Goal: Task Accomplishment & Management: Manage account settings

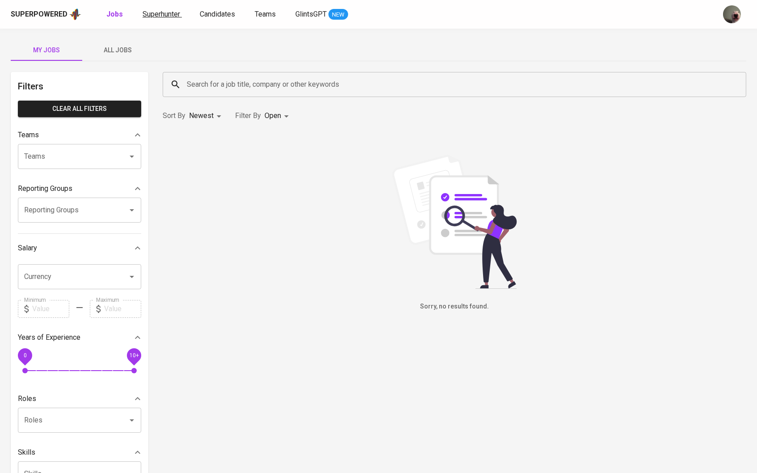
click at [160, 14] on span "Superhunter" at bounding box center [162, 14] width 38 height 8
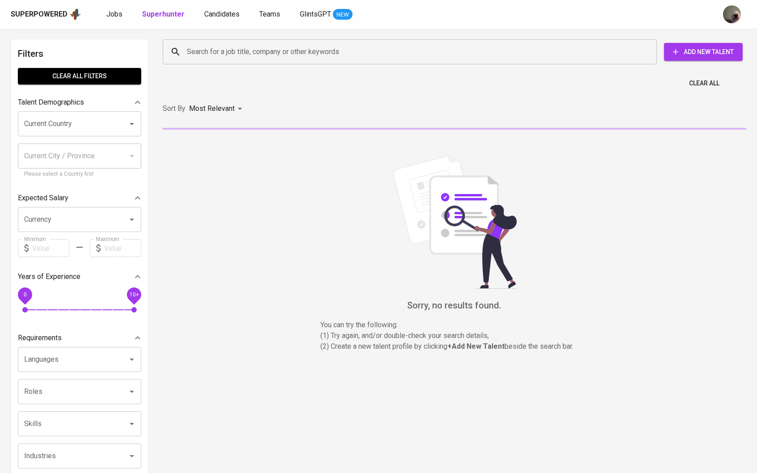
click at [232, 64] on div "Search for a job title, company or other keywords" at bounding box center [410, 51] width 494 height 25
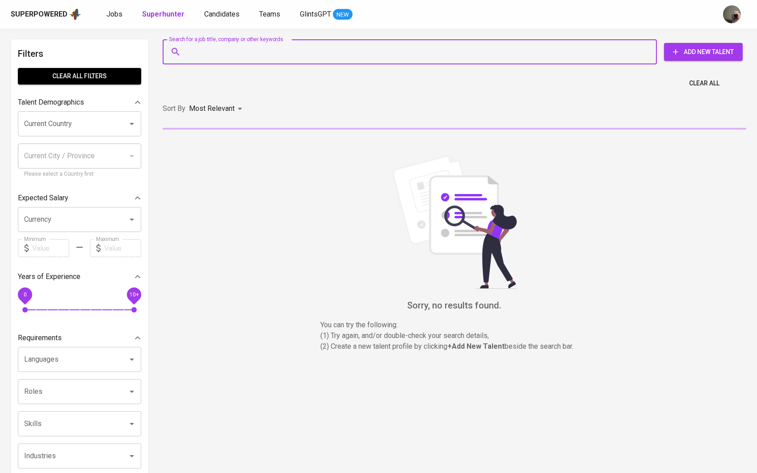
paste input "[EMAIL_ADDRESS][DOMAIN_NAME]"
type input "[EMAIL_ADDRESS][DOMAIN_NAME]"
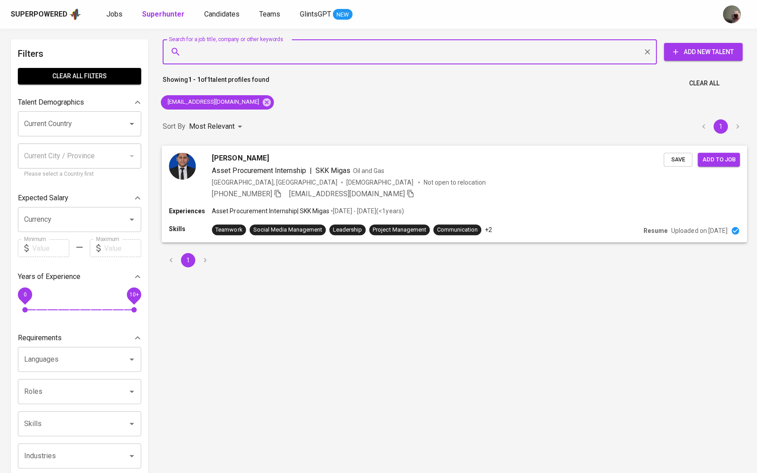
click at [671, 154] on span "Save" at bounding box center [678, 159] width 20 height 10
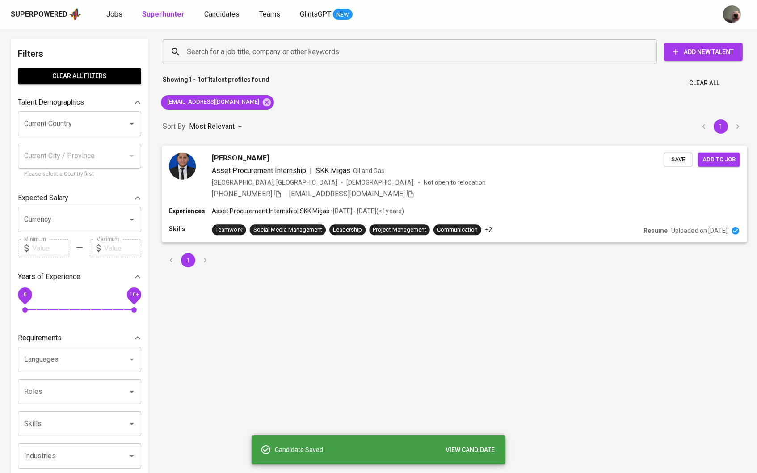
click at [714, 159] on span "Add to job" at bounding box center [719, 159] width 33 height 10
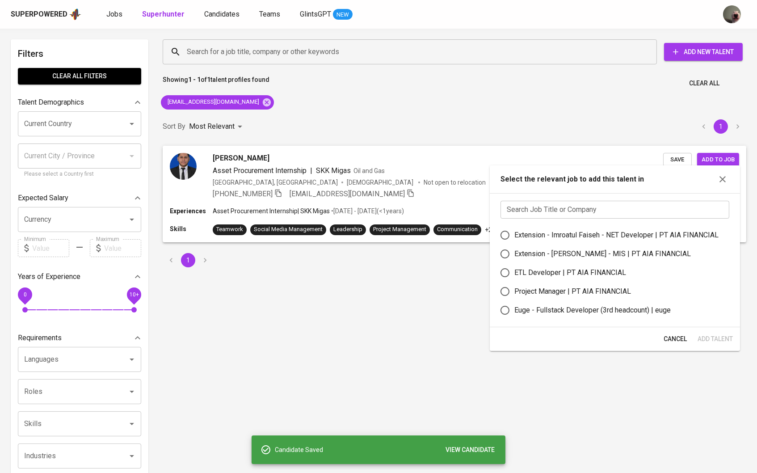
click at [558, 202] on input "text" at bounding box center [615, 210] width 229 height 18
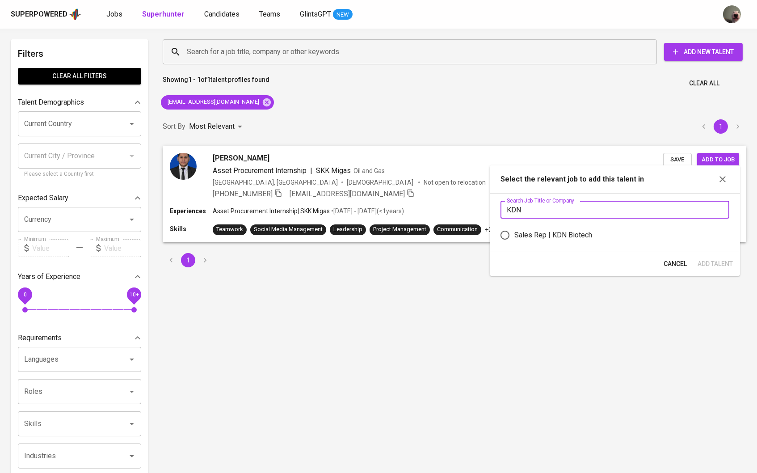
type input "KDN"
click at [522, 235] on div "Sales Rep | KDN Biotech" at bounding box center [554, 235] width 78 height 11
click at [515, 235] on input "Sales Rep | KDN Biotech" at bounding box center [505, 235] width 19 height 19
radio input "true"
click at [722, 263] on span "Add Talent" at bounding box center [715, 263] width 35 height 11
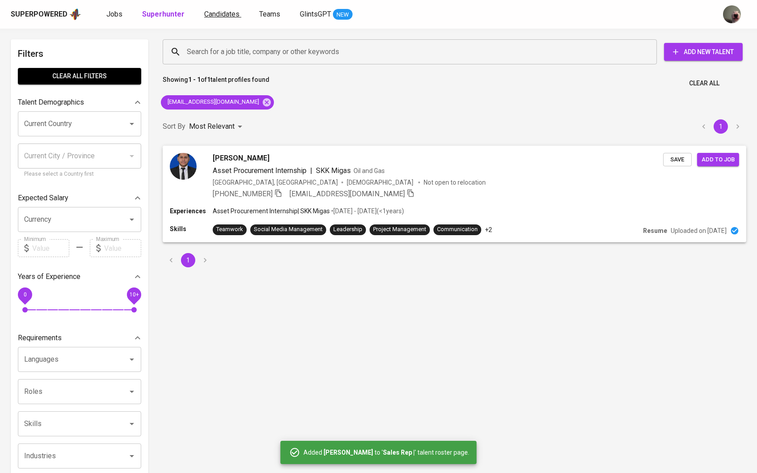
click at [207, 18] on link "Candidates" at bounding box center [222, 14] width 37 height 11
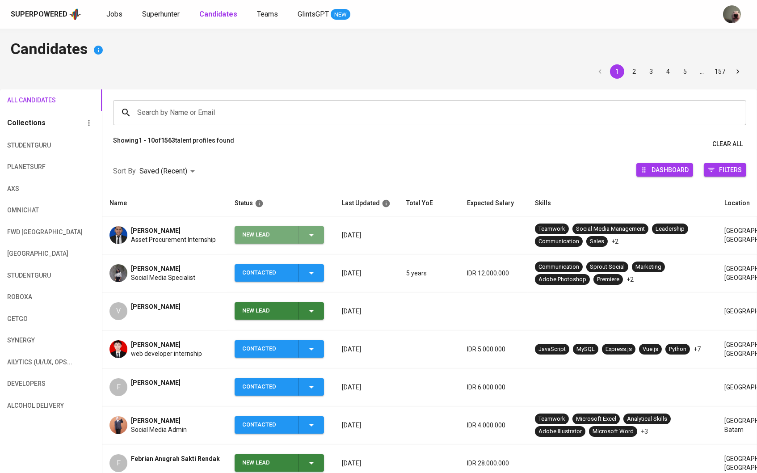
click at [308, 235] on icon "button" at bounding box center [311, 235] width 11 height 11
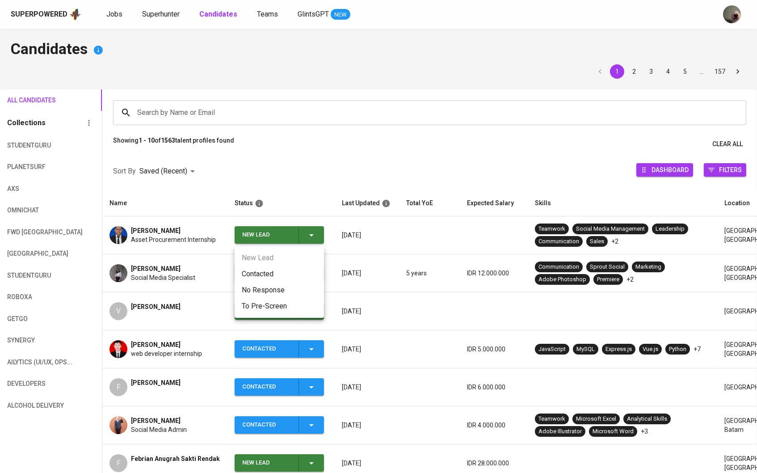
click at [294, 279] on li "Contacted" at bounding box center [279, 274] width 89 height 16
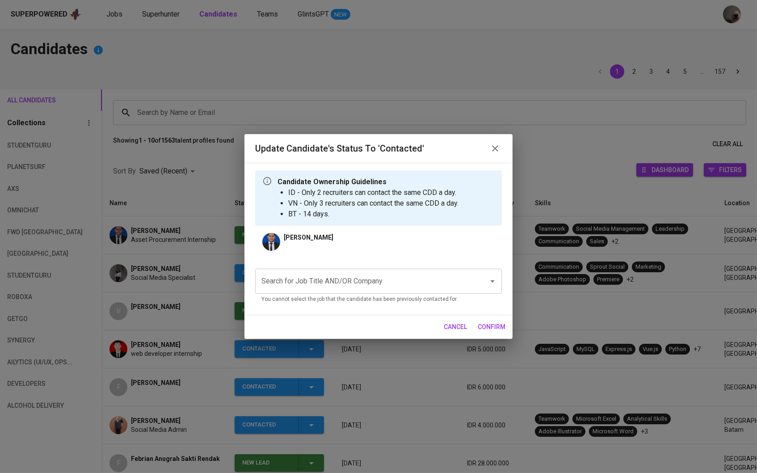
click at [300, 268] on div "Search for Job Title AND/OR Company Search for Job Title AND/OR Company You can…" at bounding box center [378, 285] width 247 height 46
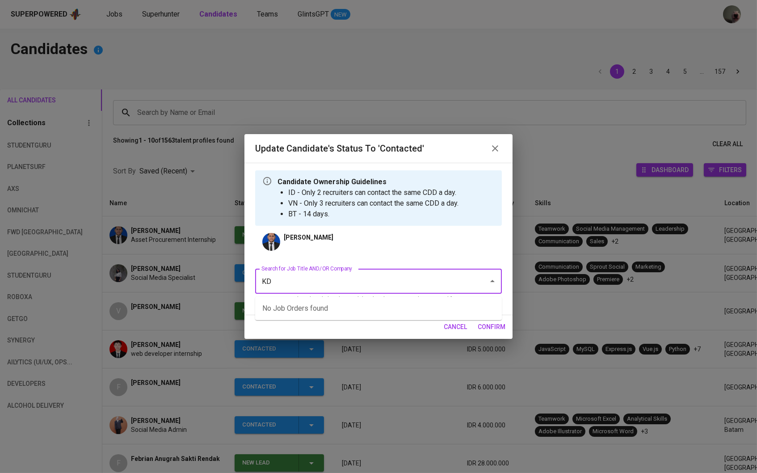
type input "K"
click at [304, 299] on ul "Sales Rep (KDN Biotech)" at bounding box center [378, 308] width 247 height 23
click at [305, 303] on li "Sales Rep (KDN Biotech)" at bounding box center [378, 308] width 247 height 16
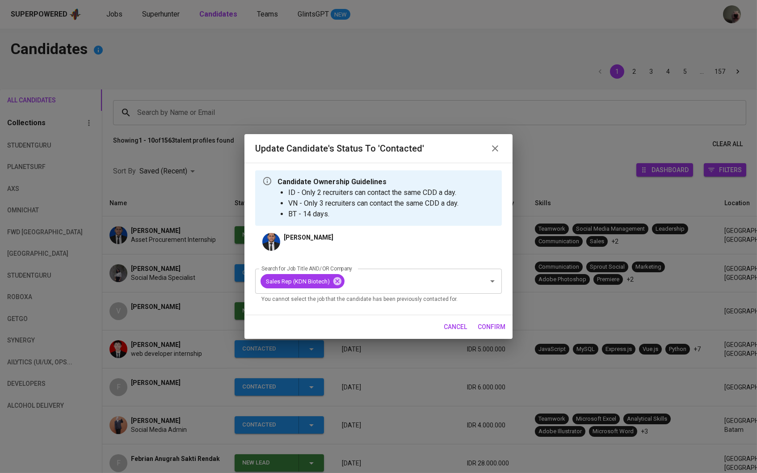
click at [500, 327] on span "confirm" at bounding box center [492, 326] width 28 height 11
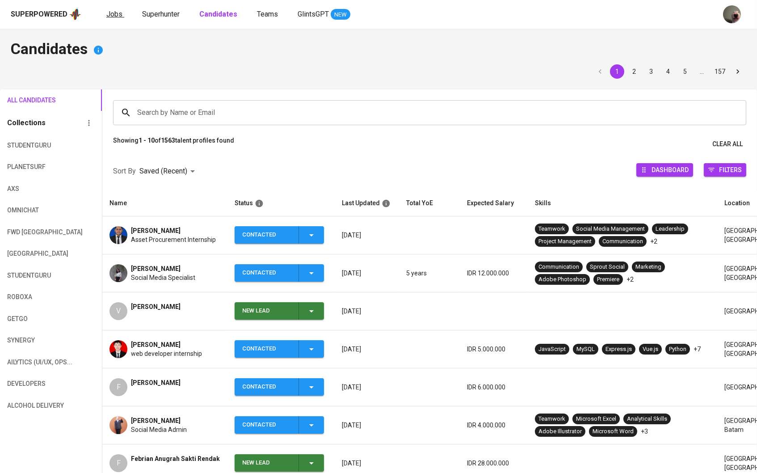
drag, startPoint x: 116, startPoint y: 22, endPoint x: 114, endPoint y: 17, distance: 6.1
click at [117, 22] on div "Superpowered Jobs Superhunter Candidates Teams GlintsGPT NEW" at bounding box center [378, 14] width 757 height 29
click at [114, 11] on span "Jobs" at bounding box center [114, 14] width 16 height 8
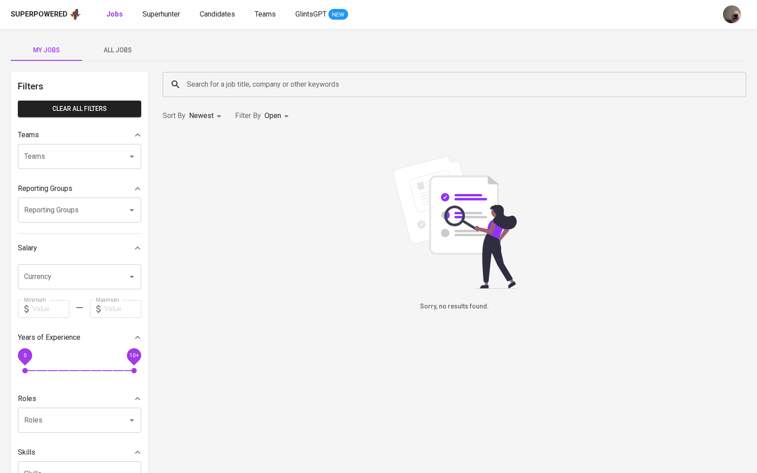
click at [122, 49] on span "All Jobs" at bounding box center [118, 50] width 61 height 11
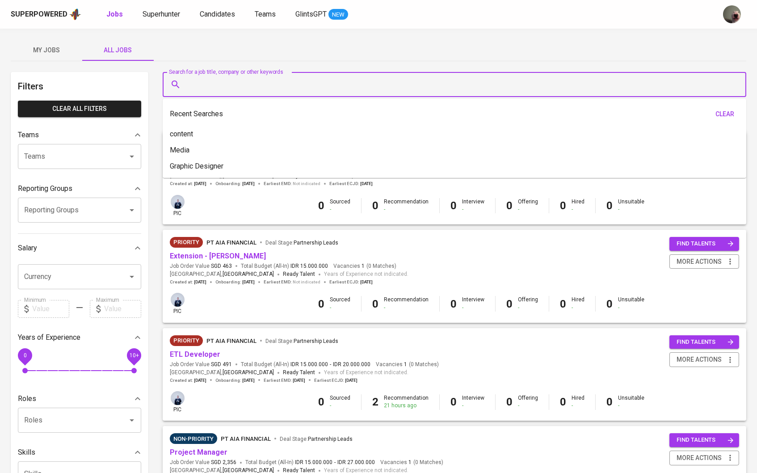
click at [232, 88] on input "Search for a job title, company or other keywords" at bounding box center [457, 84] width 545 height 17
type input "d"
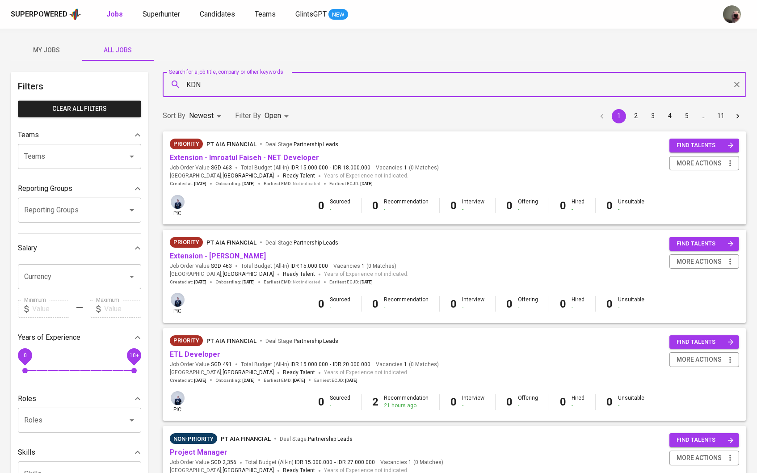
type input "KDN"
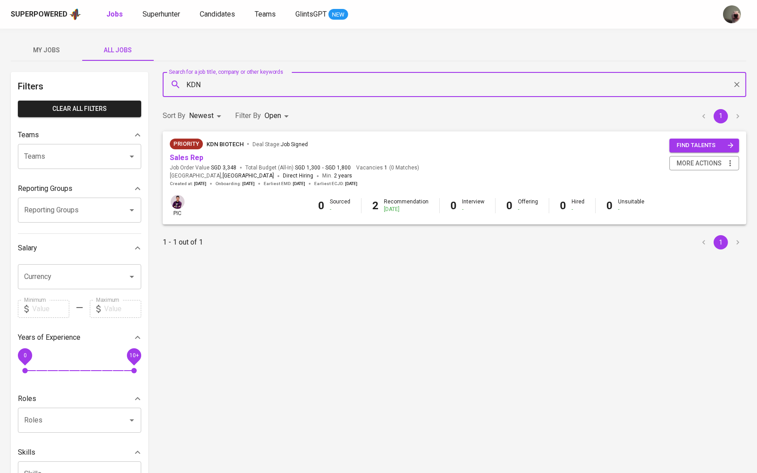
click at [193, 162] on span "Sales Rep" at bounding box center [187, 158] width 34 height 10
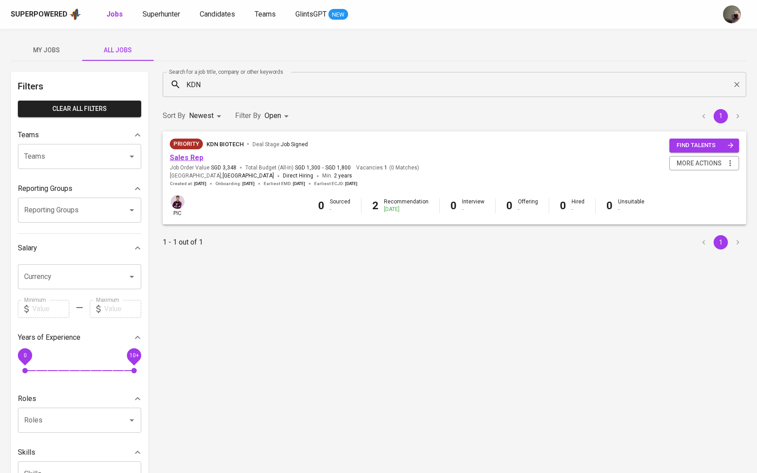
click at [186, 159] on link "Sales Rep" at bounding box center [187, 157] width 34 height 8
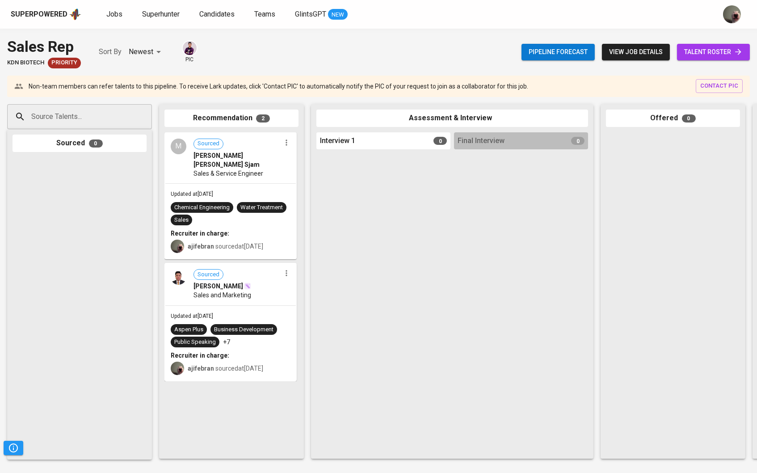
click at [744, 48] on link "talent roster" at bounding box center [713, 52] width 73 height 17
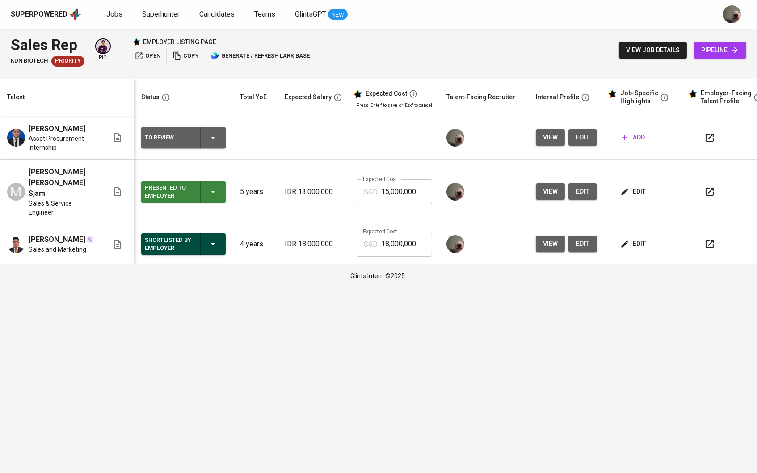
click at [579, 142] on span "edit" at bounding box center [583, 137] width 14 height 11
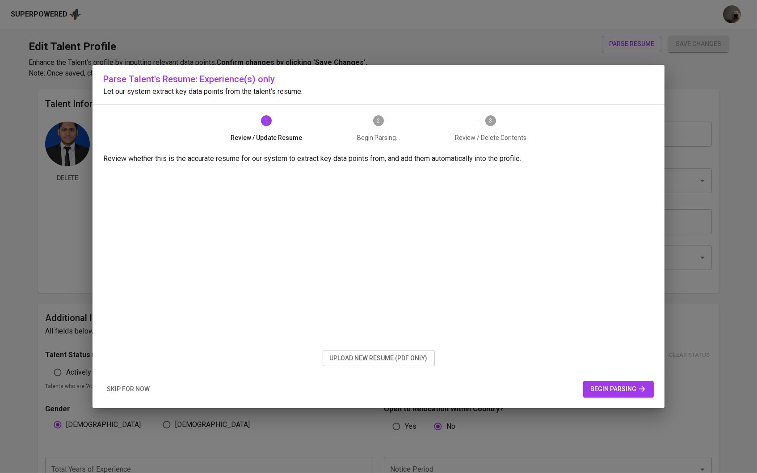
click at [355, 358] on span "upload new resume (pdf only)" at bounding box center [379, 358] width 98 height 11
click at [606, 384] on button "begin parsing" at bounding box center [618, 389] width 71 height 17
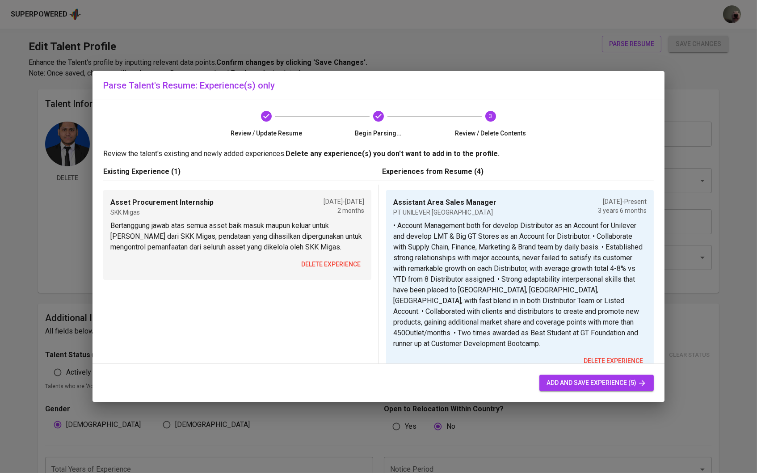
click at [324, 261] on span "delete experience" at bounding box center [330, 264] width 59 height 11
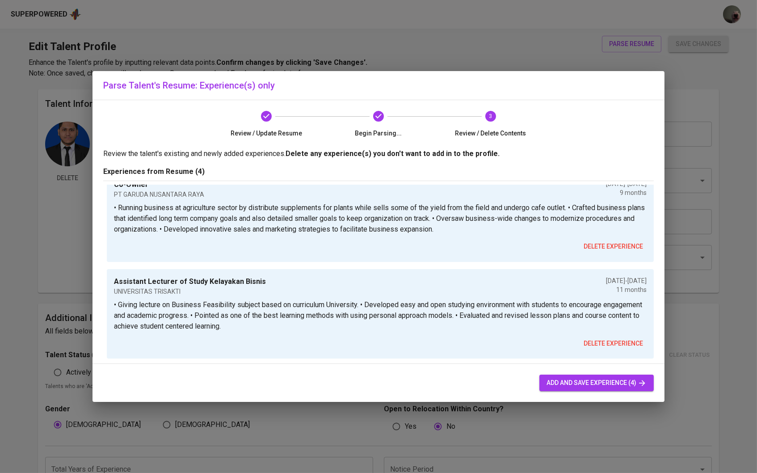
scroll to position [254, 0]
click at [568, 379] on span "add and save experience (4)" at bounding box center [597, 382] width 100 height 11
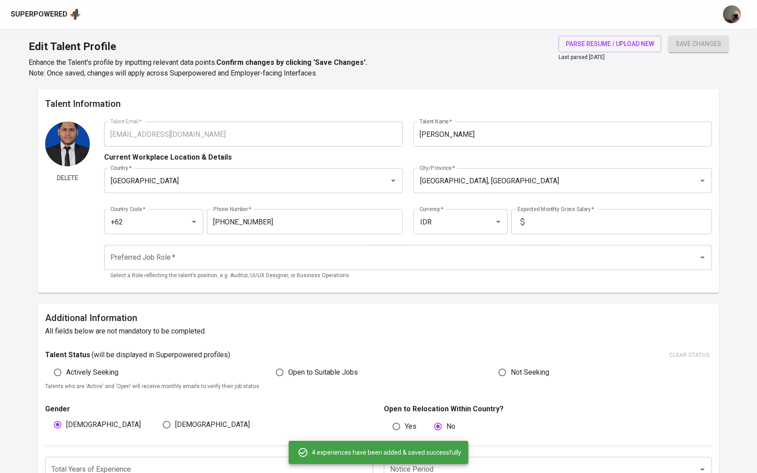
type input "Assistant Area Sales Manager"
type input "PT UNILEVER [GEOGRAPHIC_DATA]"
checkbox input "true"
type input "[DATE]"
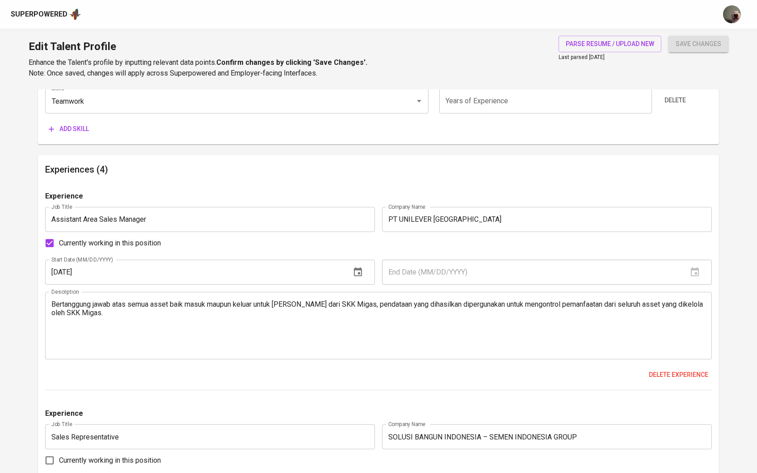
scroll to position [729, 0]
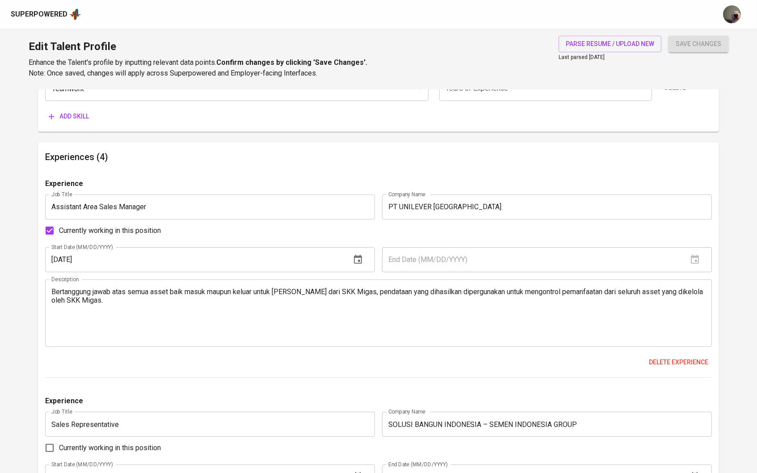
click at [535, 327] on textarea "Bertanggung jawab atas semua asset baik masuk maupun keluar untuk [PERSON_NAME]…" at bounding box center [378, 312] width 655 height 51
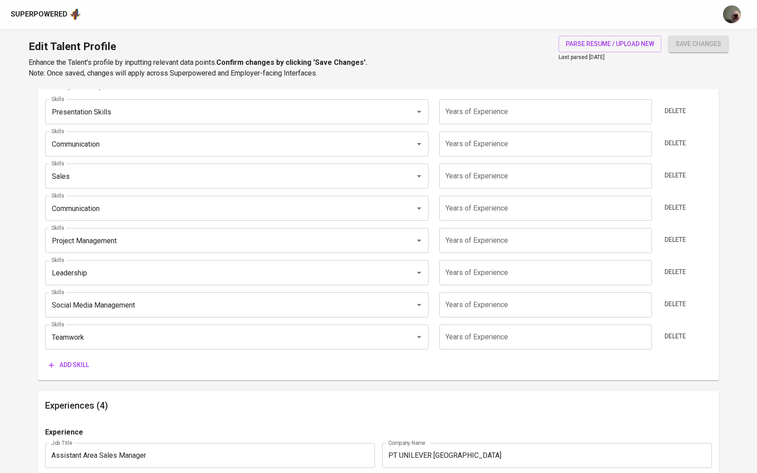
scroll to position [396, 0]
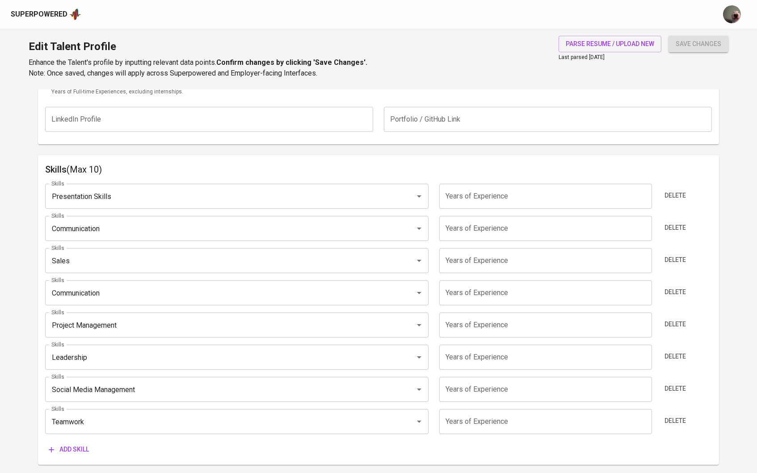
type textarea "• Account Management both for develop Distributor as an Account for Unilever an…"
click at [479, 194] on input "number" at bounding box center [545, 196] width 213 height 25
type input "4"
click at [478, 223] on input "number" at bounding box center [545, 228] width 213 height 25
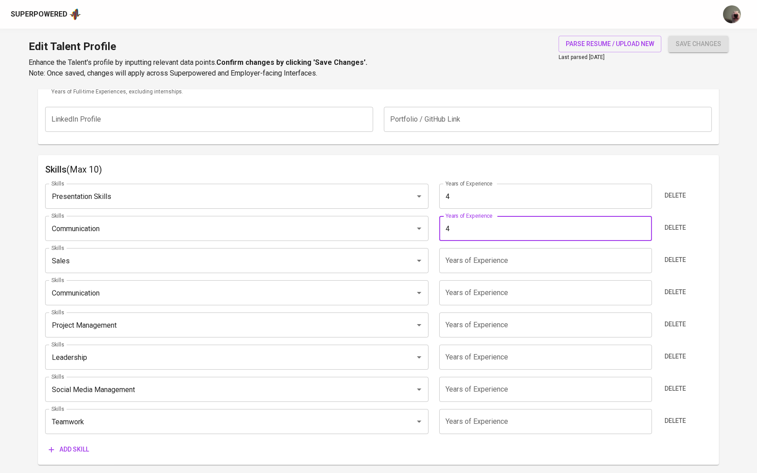
type input "4"
click at [479, 252] on input "number" at bounding box center [545, 260] width 213 height 25
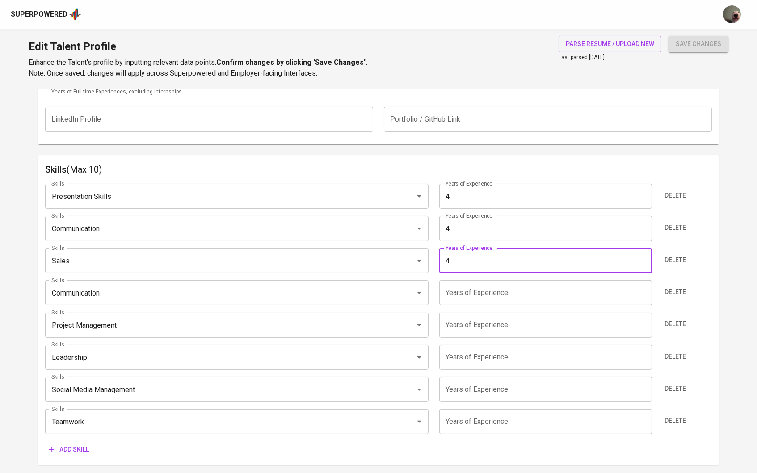
type input "4"
click at [472, 296] on input "number" at bounding box center [545, 292] width 213 height 25
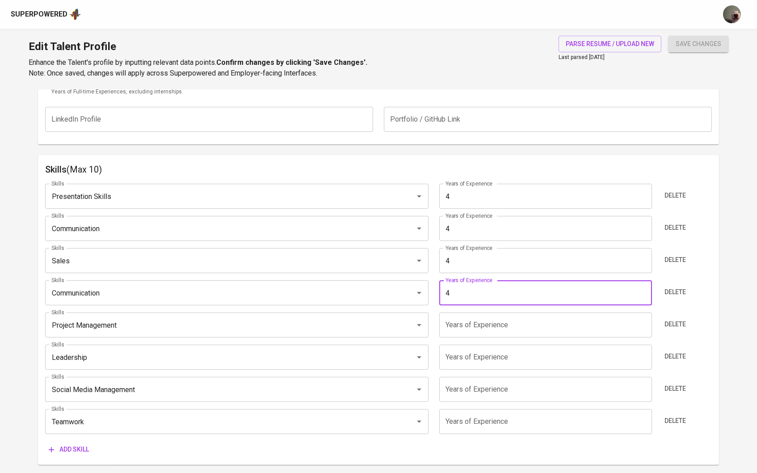
type input "4"
click at [473, 318] on input "number" at bounding box center [545, 325] width 213 height 25
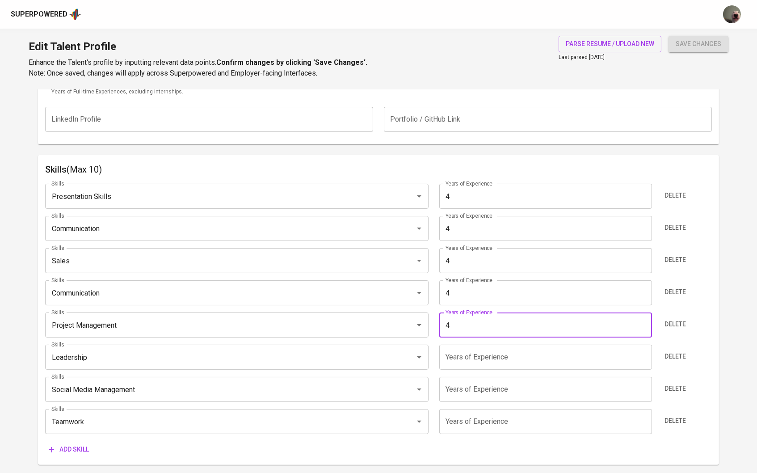
type input "4"
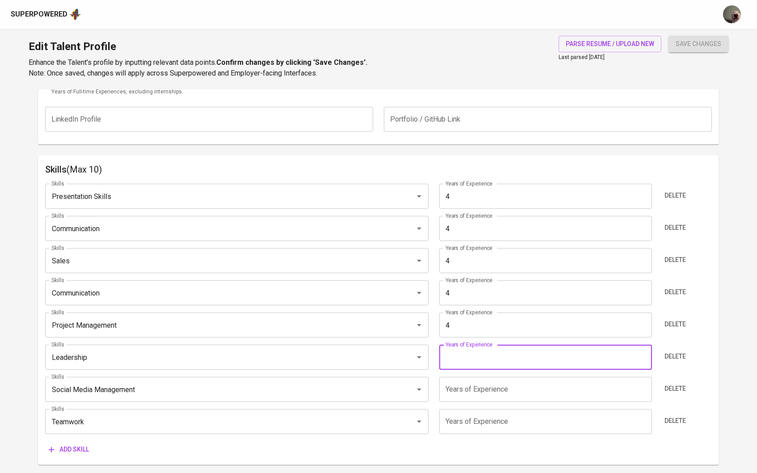
click at [469, 353] on input "number" at bounding box center [545, 357] width 213 height 25
type input "4"
click at [469, 379] on input "number" at bounding box center [545, 389] width 213 height 25
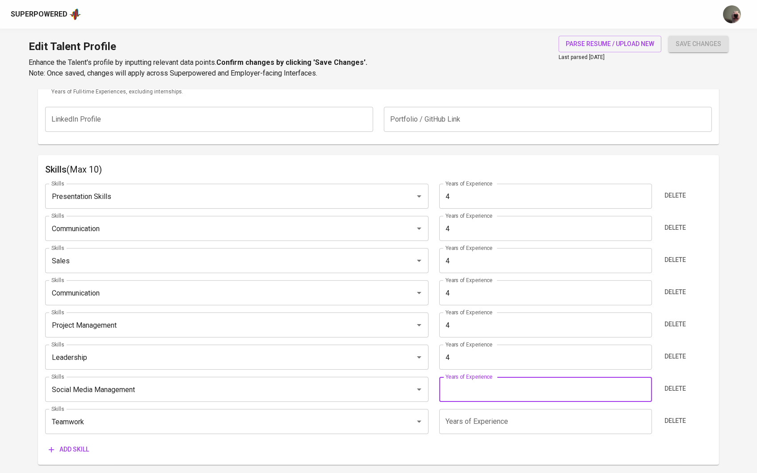
click at [515, 425] on input "number" at bounding box center [545, 421] width 213 height 25
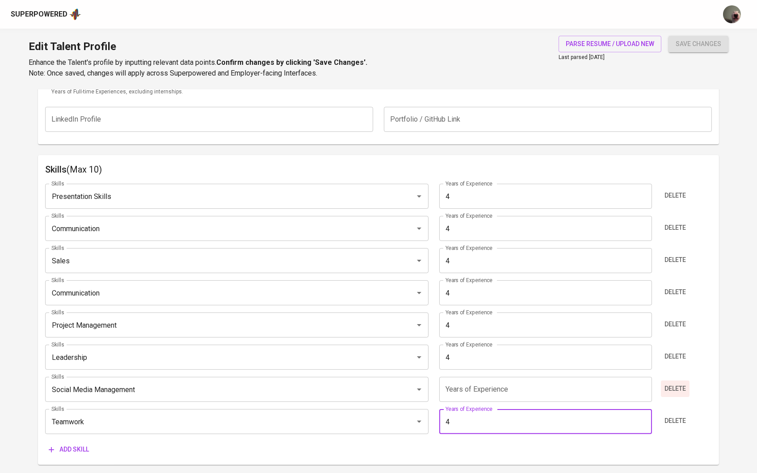
type input "4"
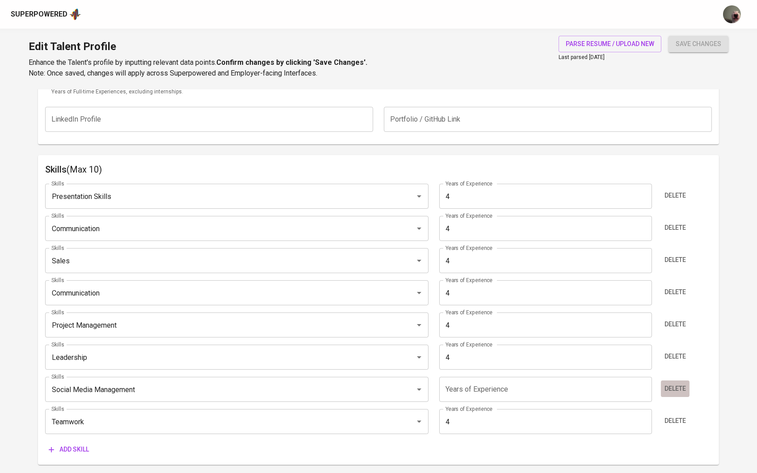
click at [666, 387] on span "Delete" at bounding box center [675, 388] width 21 height 11
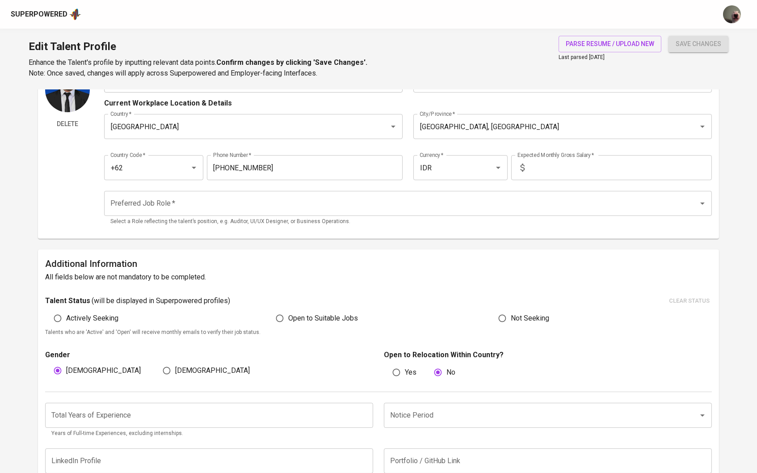
scroll to position [56, 0]
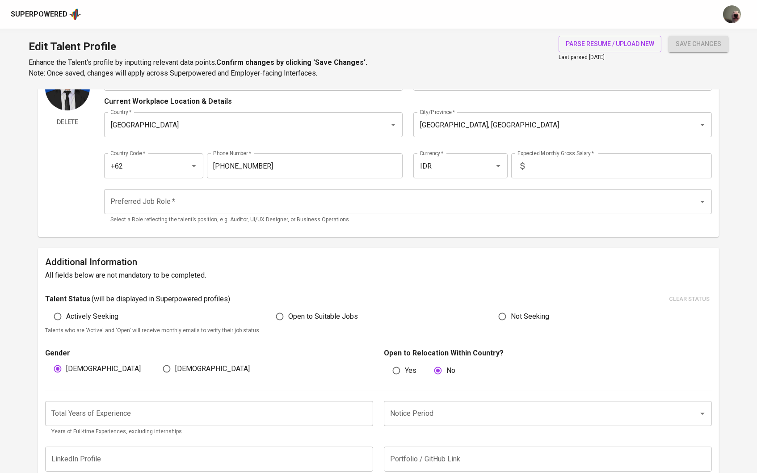
click at [551, 166] on input "text" at bounding box center [620, 165] width 184 height 25
click at [542, 160] on input "20.000.000" at bounding box center [620, 165] width 184 height 25
type input "21.000.000"
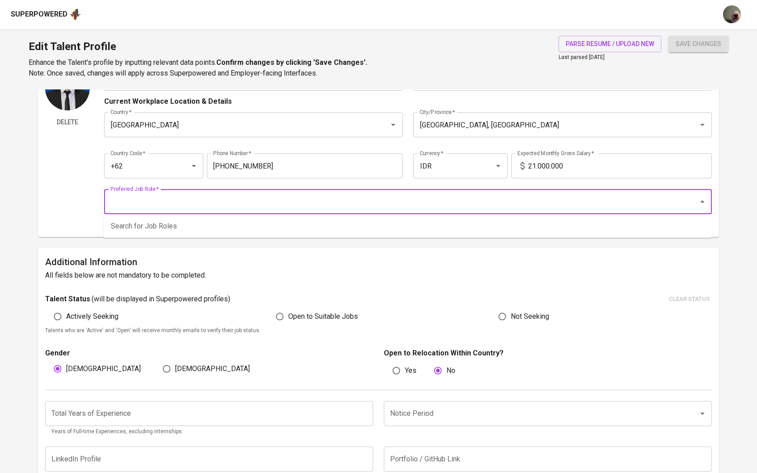
click at [260, 204] on input "Preferred Job Role   *" at bounding box center [395, 201] width 575 height 17
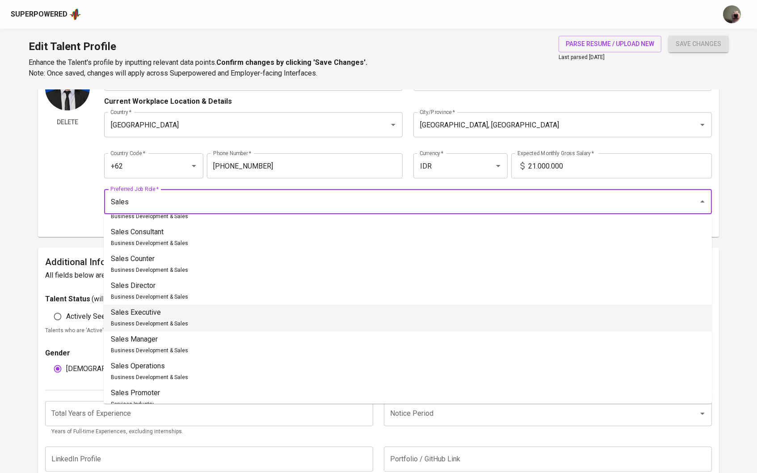
scroll to position [557, 0]
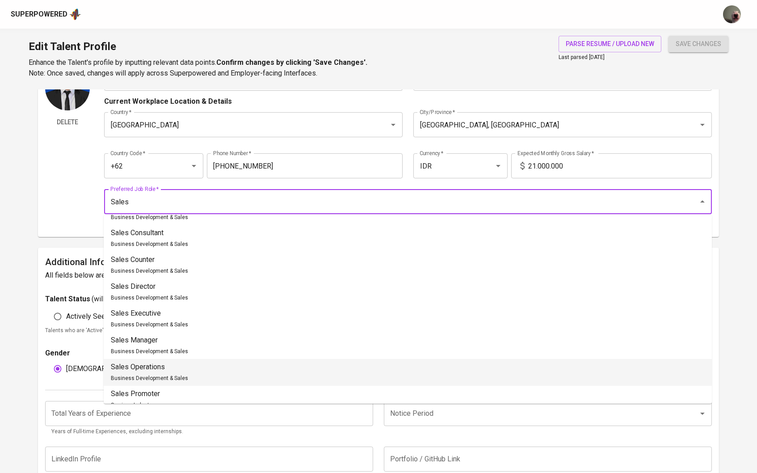
click at [165, 362] on p "Sales Operations" at bounding box center [149, 367] width 77 height 11
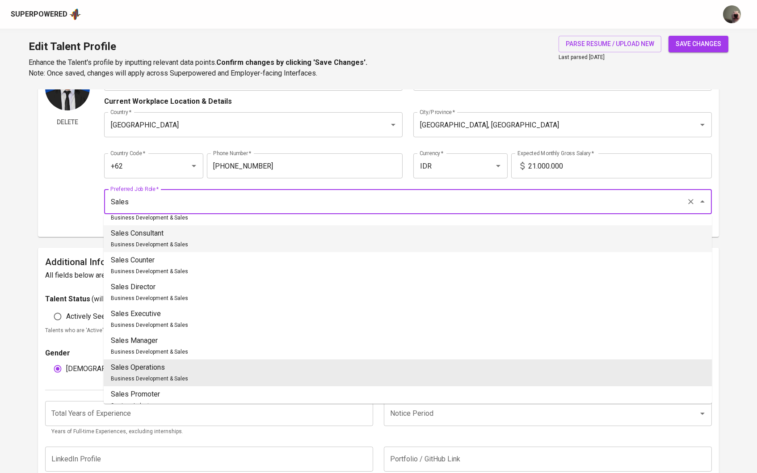
scroll to position [288, 0]
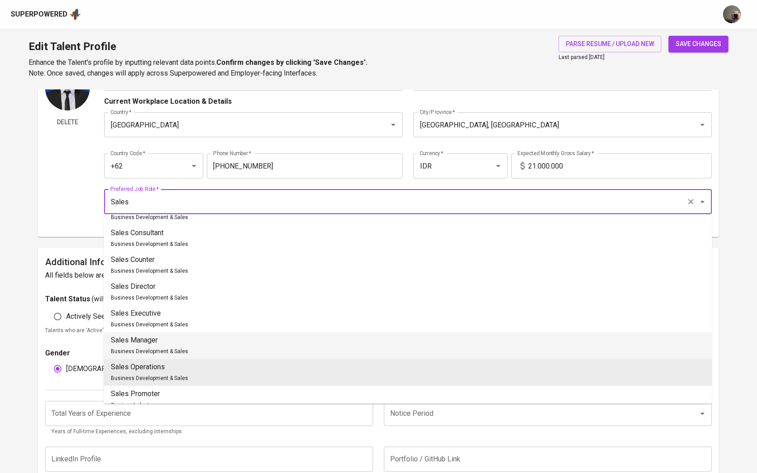
click at [214, 332] on li "Sales Manager Business Development & Sales" at bounding box center [408, 345] width 608 height 27
type input "Sales Manager"
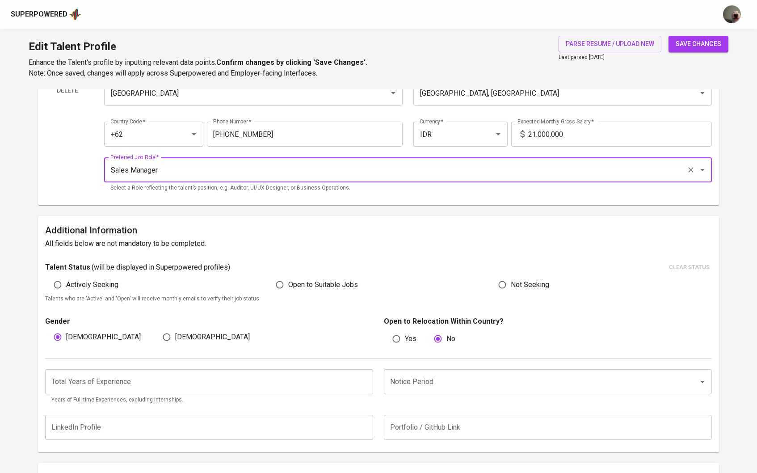
scroll to position [98, 0]
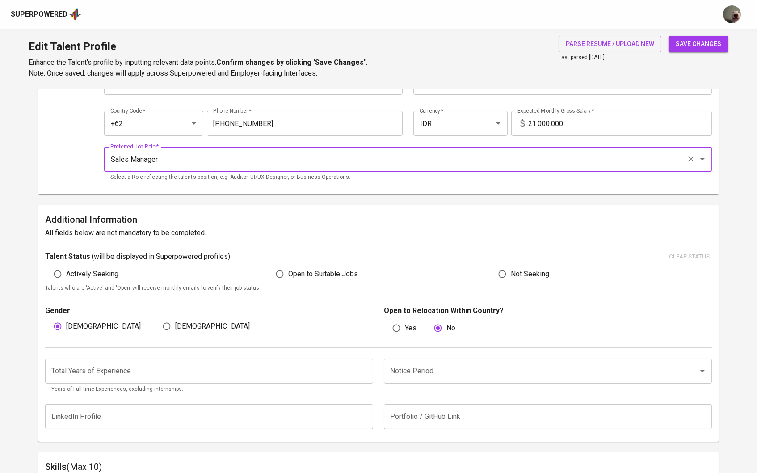
click at [276, 269] on input "Open to Suitable Jobs" at bounding box center [279, 274] width 17 height 17
radio input "true"
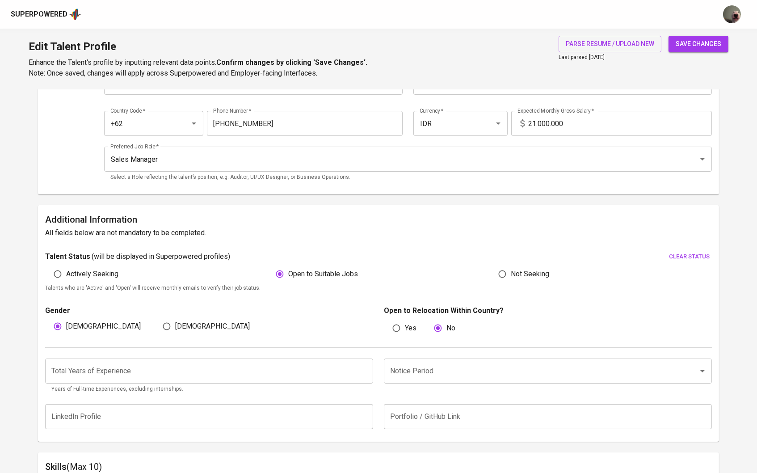
click at [294, 368] on input "number" at bounding box center [209, 371] width 328 height 25
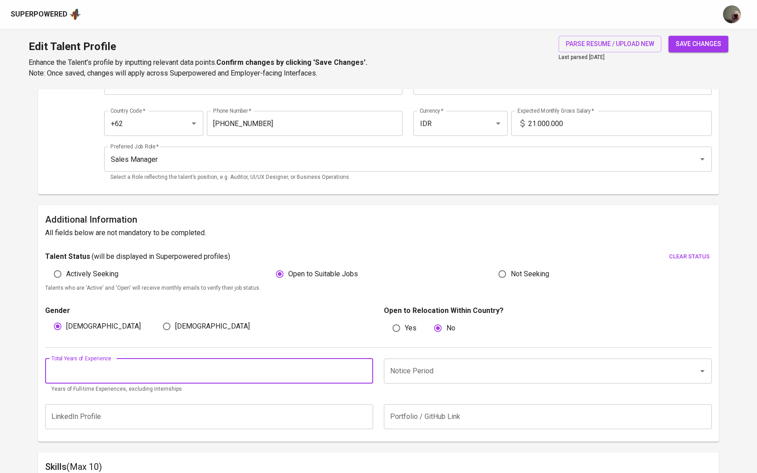
type input "4"
type input "5"
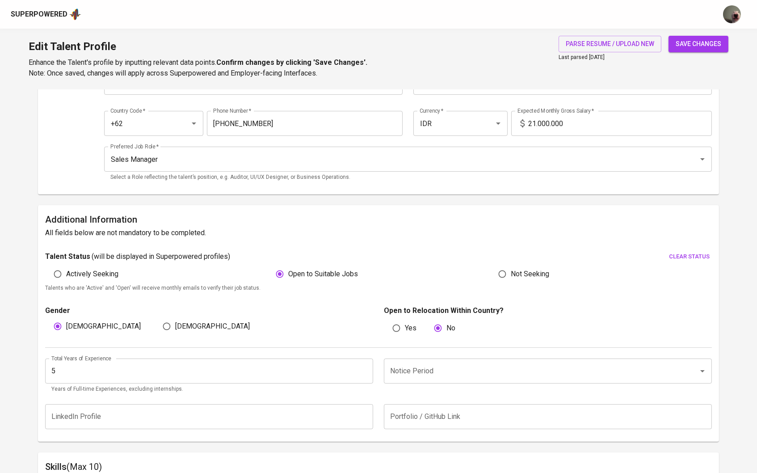
click at [435, 383] on div "Notice Period Notice Period" at bounding box center [546, 376] width 334 height 35
click at [437, 376] on input "Notice Period" at bounding box center [535, 371] width 295 height 17
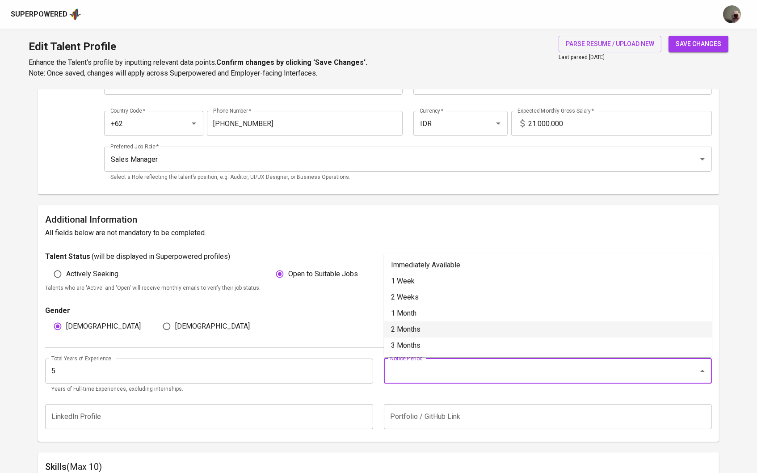
click at [424, 324] on li "2 Months" at bounding box center [548, 329] width 328 height 16
type input "2 Months"
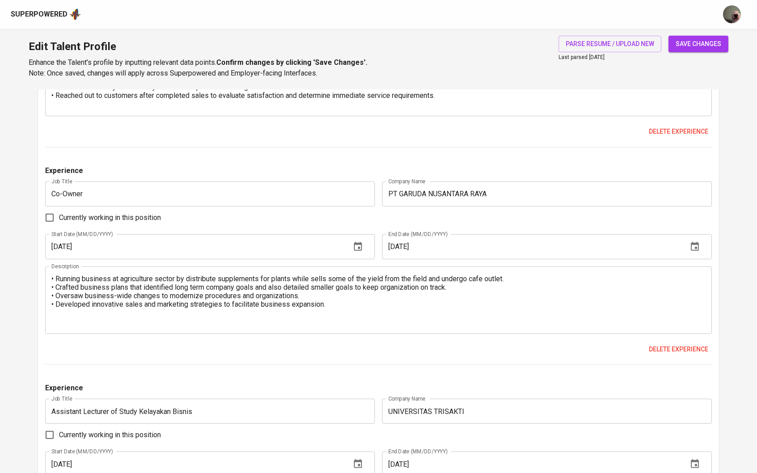
scroll to position [1163, 0]
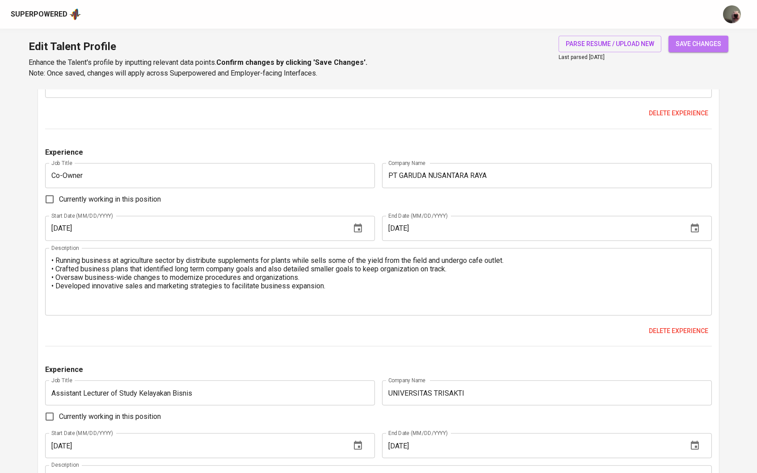
click at [683, 43] on span "save changes" at bounding box center [699, 43] width 46 height 11
type input "Teamwork"
type input "Leadership"
type input "Project Management"
type input "Sales"
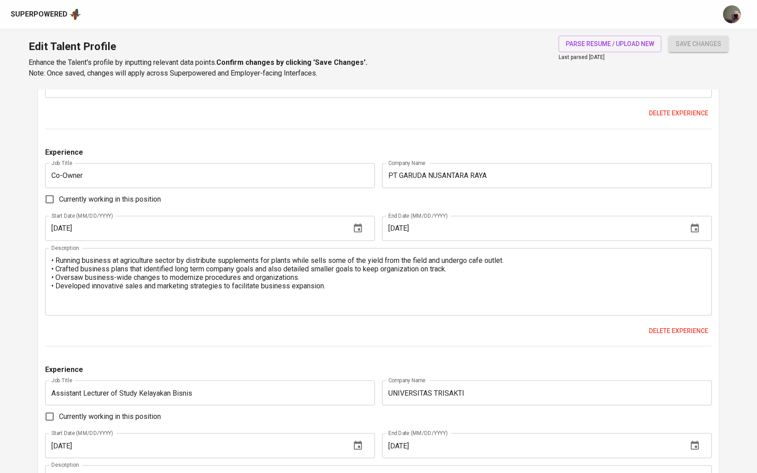
type input "Communication"
type input "Presentation Skills"
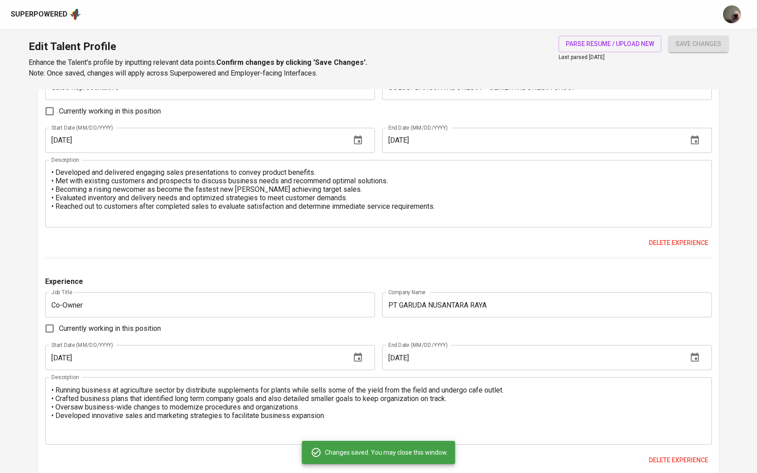
scroll to position [1016, 0]
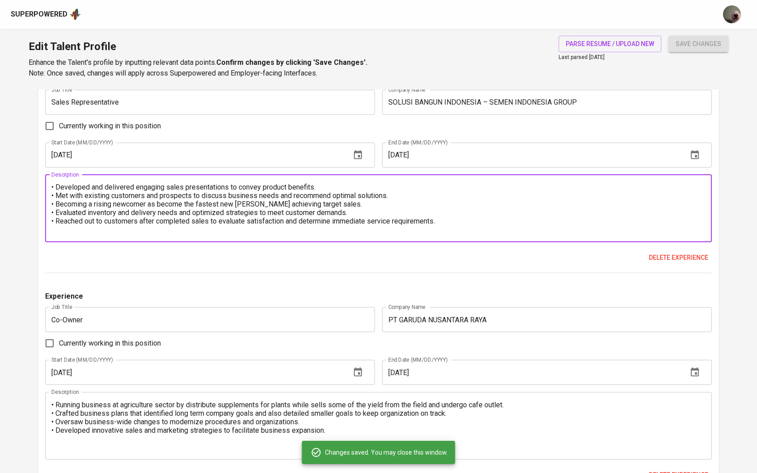
click at [54, 191] on textarea "• Developed and delivered engaging sales presentations to convey product benefi…" at bounding box center [378, 208] width 655 height 51
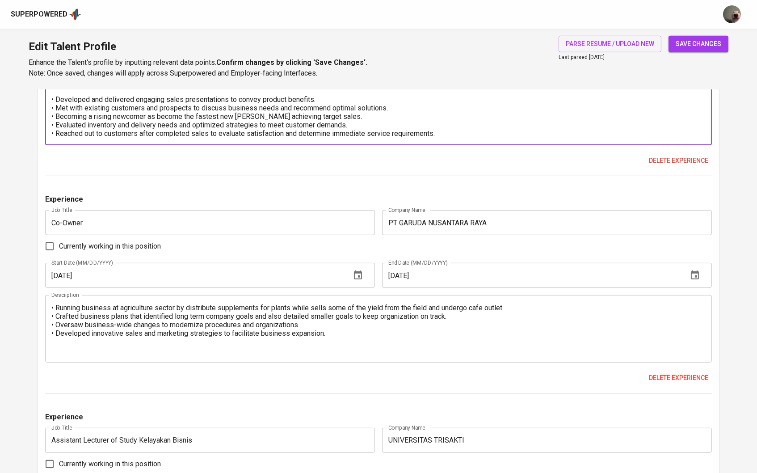
scroll to position [1170, 0]
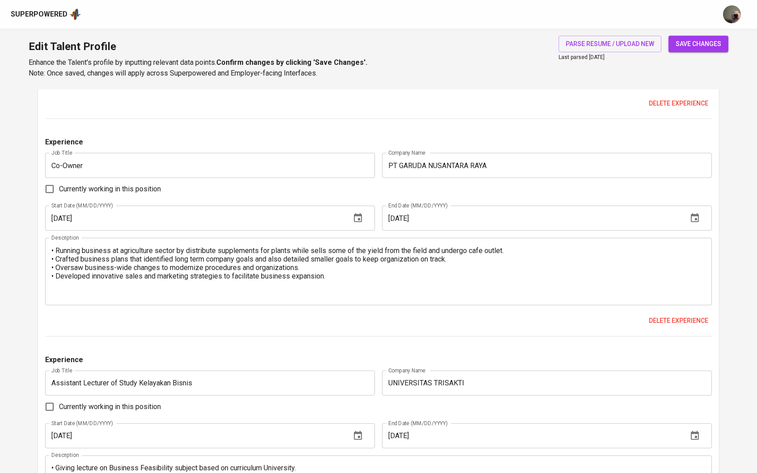
type textarea "Responsibilities: • Developed and delivered engaging sales presentations to con…"
click at [52, 248] on div "• Running business at agriculture sector by distribute supplements for plants w…" at bounding box center [378, 272] width 667 height 68
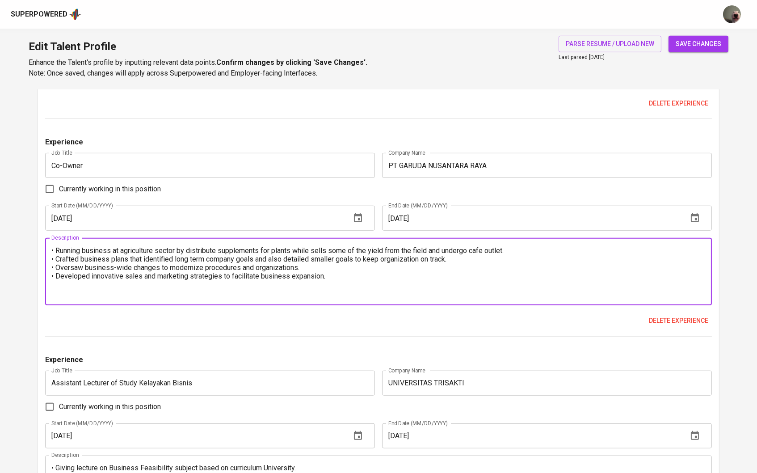
click at [52, 248] on div "• Running business at agriculture sector by distribute supplements for plants w…" at bounding box center [378, 272] width 667 height 68
click at [52, 253] on textarea "• Running business at agriculture sector by distribute supplements for plants w…" at bounding box center [378, 271] width 655 height 51
paste textarea "Responsibilities:"
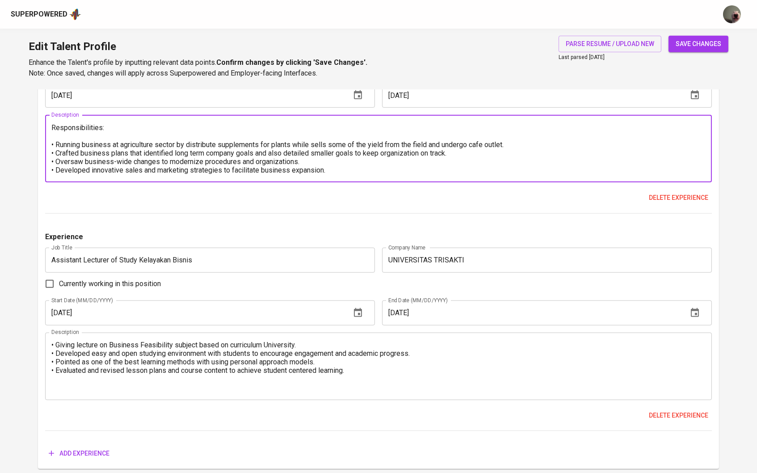
scroll to position [1328, 0]
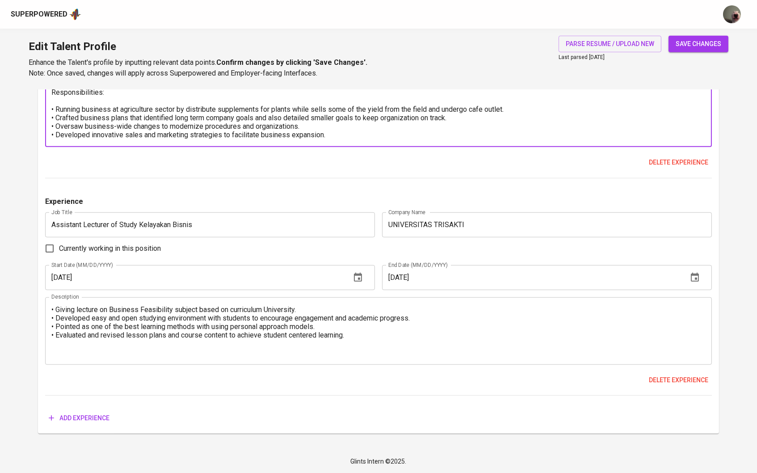
type textarea "Responsibilities: • Running business at agriculture sector by distribute supple…"
click at [50, 312] on div "• Giving lecture on Business Feasibility subject based on curriculum University…" at bounding box center [378, 331] width 667 height 68
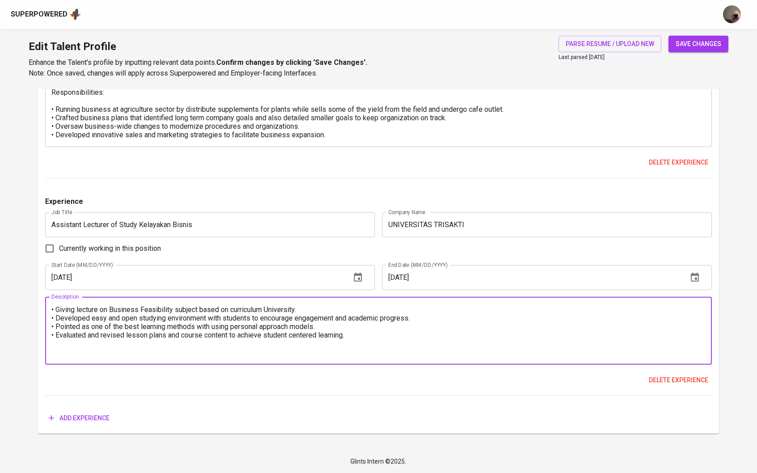
click at [52, 313] on textarea "• Giving lecture on Business Feasibility subject based on curriculum University…" at bounding box center [378, 330] width 655 height 51
paste textarea "Responsibilities:"
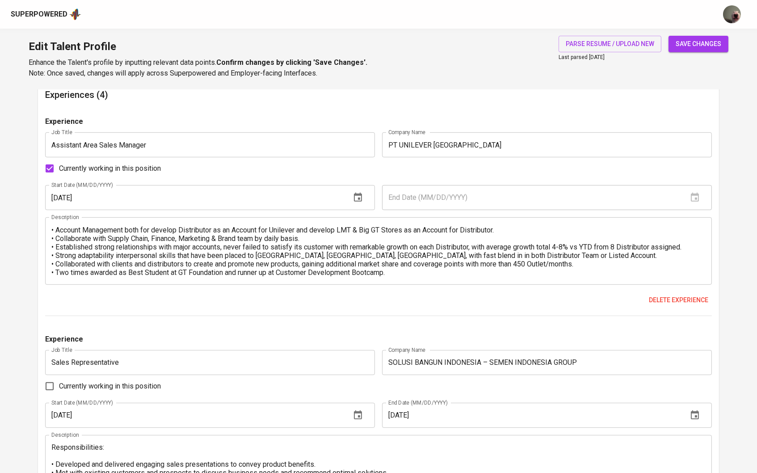
scroll to position [736, 0]
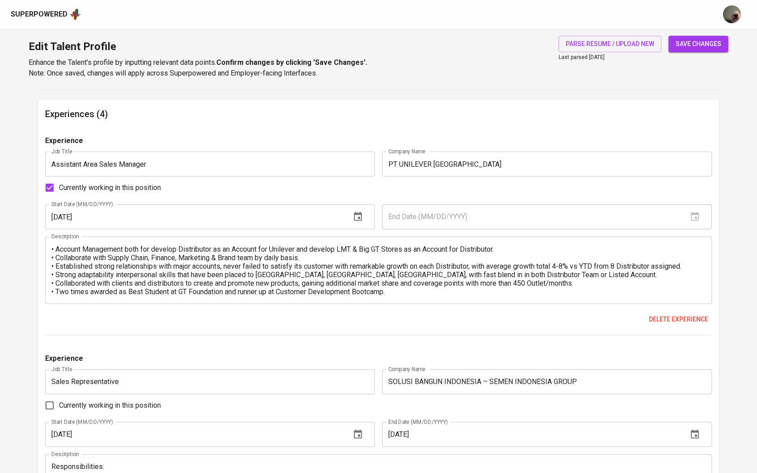
type textarea "Responsibilities: • Giving lecture on Business Feasibility subject based on cur…"
click at [52, 252] on textarea "• Account Management both for develop Distributor as an Account for Unilever an…" at bounding box center [378, 270] width 655 height 51
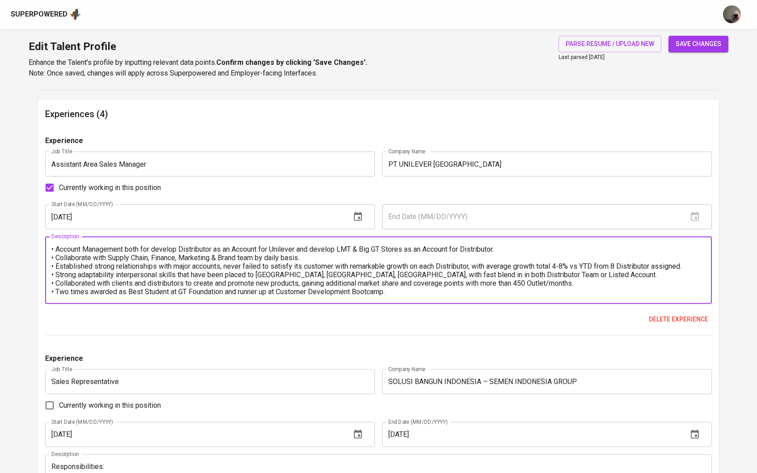
paste textarea "Responsibilities:"
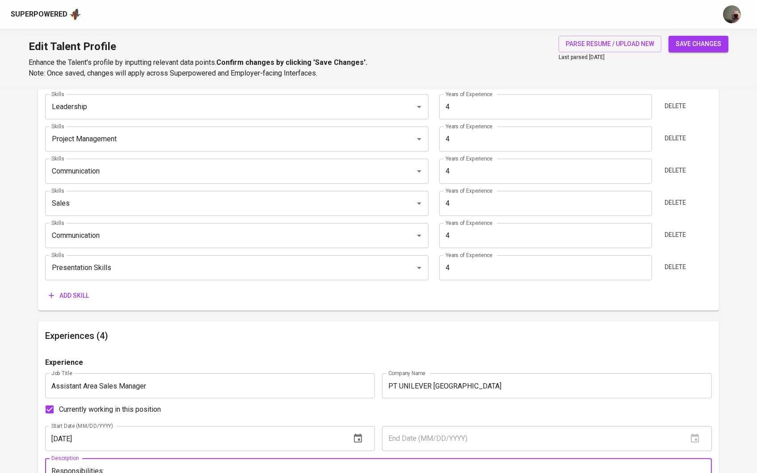
scroll to position [486, 0]
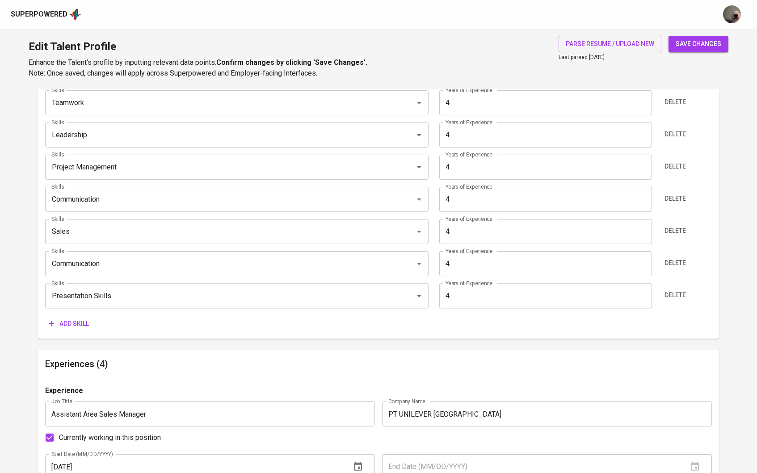
type textarea "Responsibilities: • Account Management both for develop Distributor as an Accou…"
click at [705, 46] on span "save changes" at bounding box center [699, 43] width 46 height 11
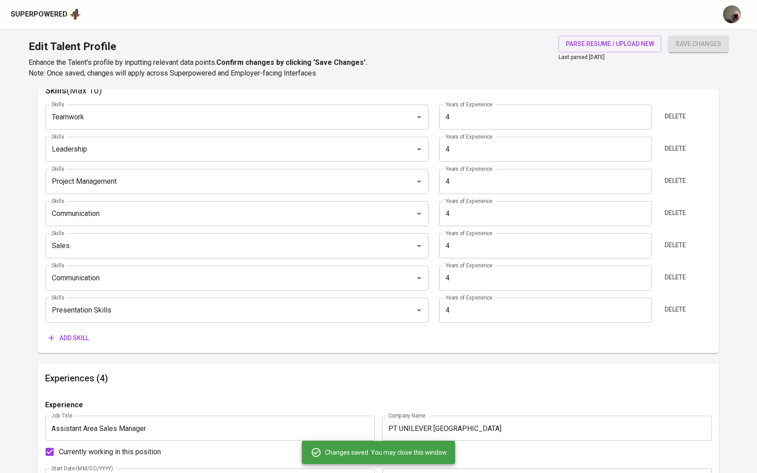
scroll to position [442, 0]
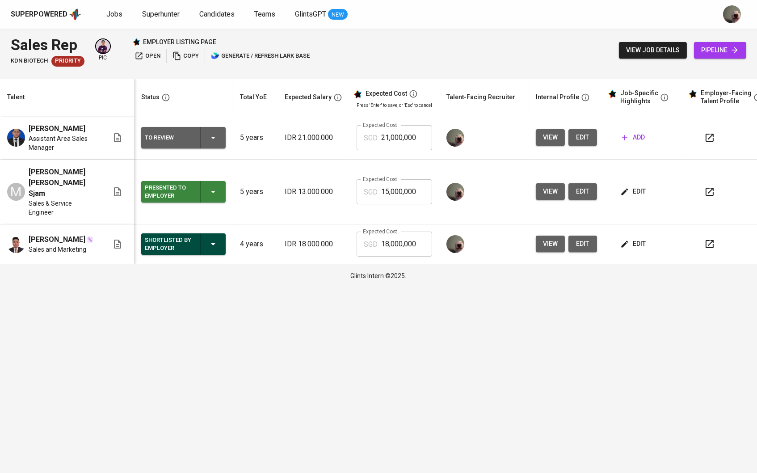
click at [640, 143] on span "add" at bounding box center [633, 137] width 23 height 11
click at [638, 197] on span "edit" at bounding box center [634, 191] width 24 height 11
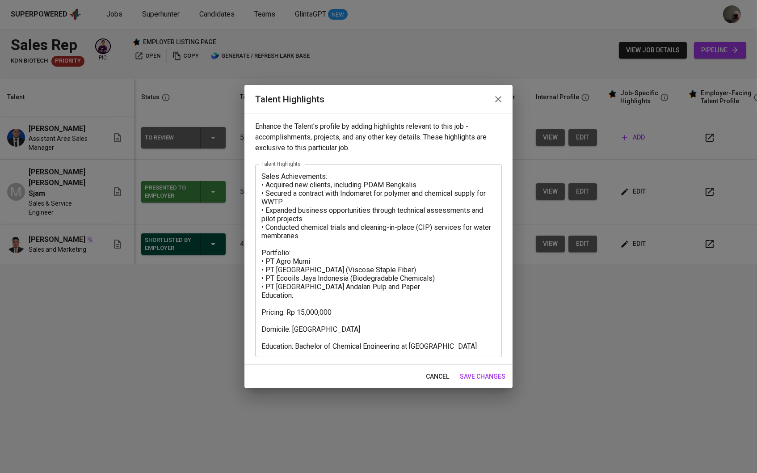
click at [427, 379] on span "cancel" at bounding box center [437, 376] width 23 height 11
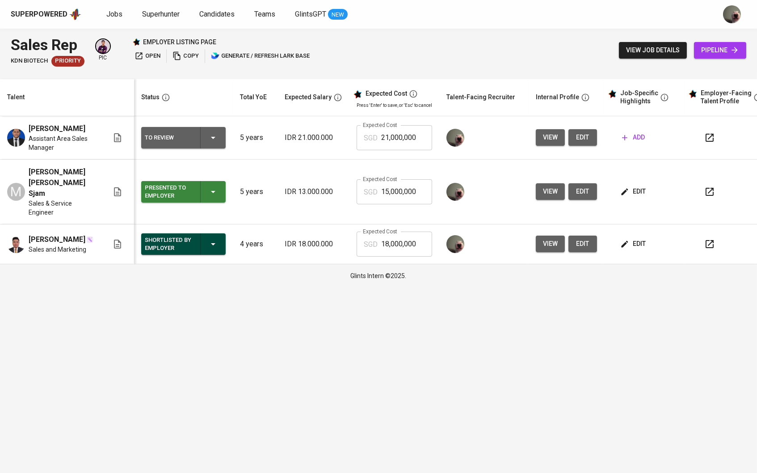
click at [629, 241] on icon "button" at bounding box center [625, 244] width 7 height 7
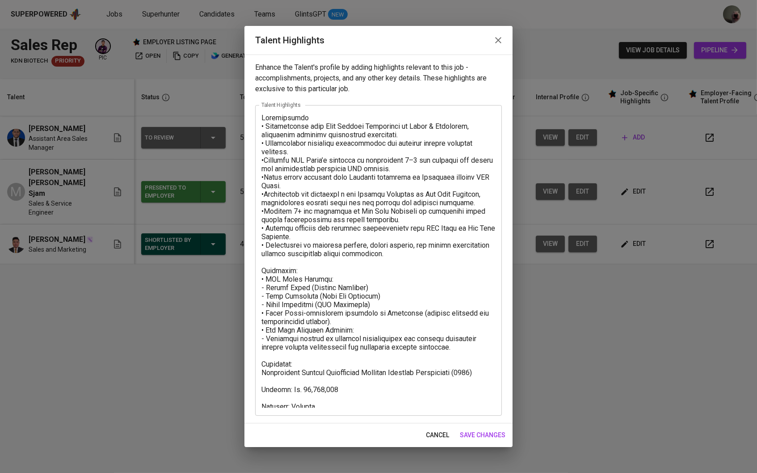
click at [491, 31] on div "Talent Highlights" at bounding box center [379, 40] width 268 height 29
click at [497, 37] on icon "button" at bounding box center [498, 40] width 11 height 11
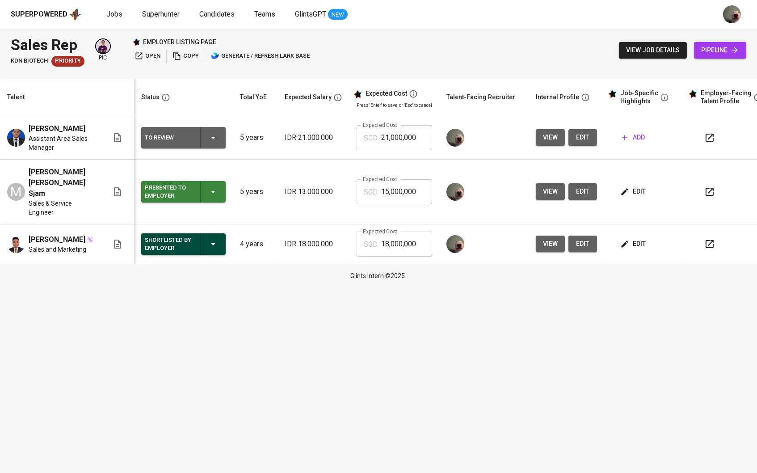
click at [627, 140] on icon "button" at bounding box center [624, 137] width 5 height 5
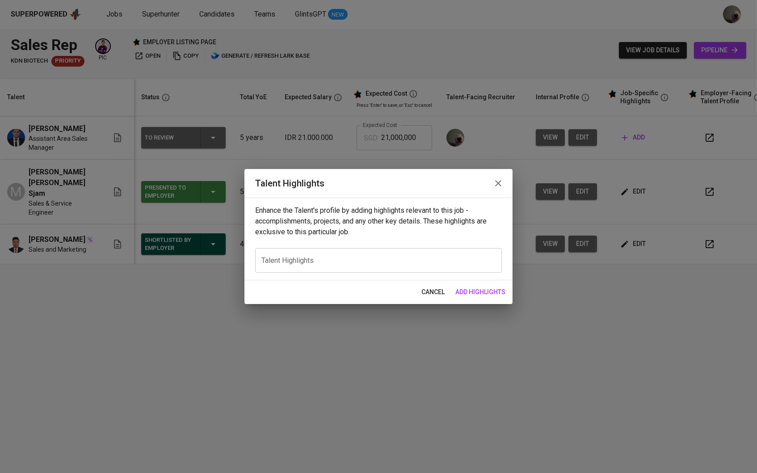
click at [328, 252] on div "x Talent Highlights" at bounding box center [378, 260] width 247 height 25
click at [329, 263] on textarea "Achievements" at bounding box center [379, 261] width 234 height 8
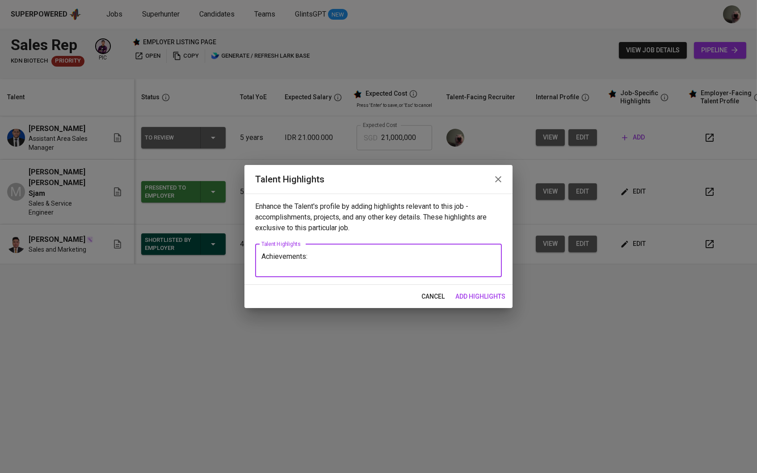
scroll to position [0, 0]
paste textarea "Unilever Indonesia — Assistant Area Sales Manager Achieved 2.6–8% sales growth …"
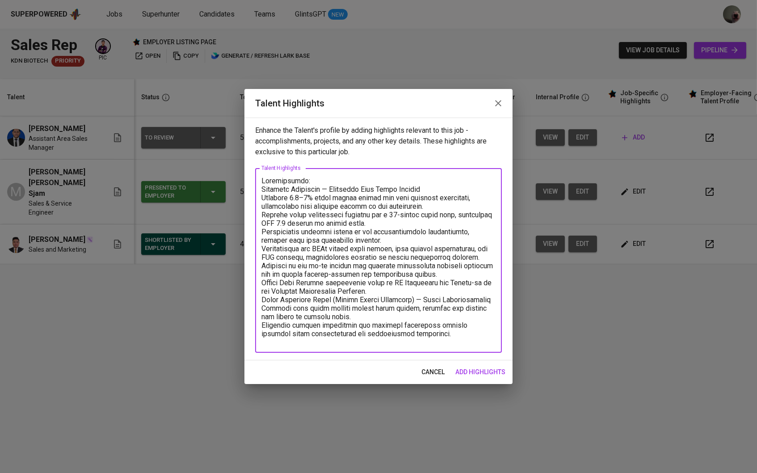
click at [264, 189] on textarea at bounding box center [379, 261] width 234 height 168
click at [430, 189] on textarea at bounding box center [379, 261] width 234 height 168
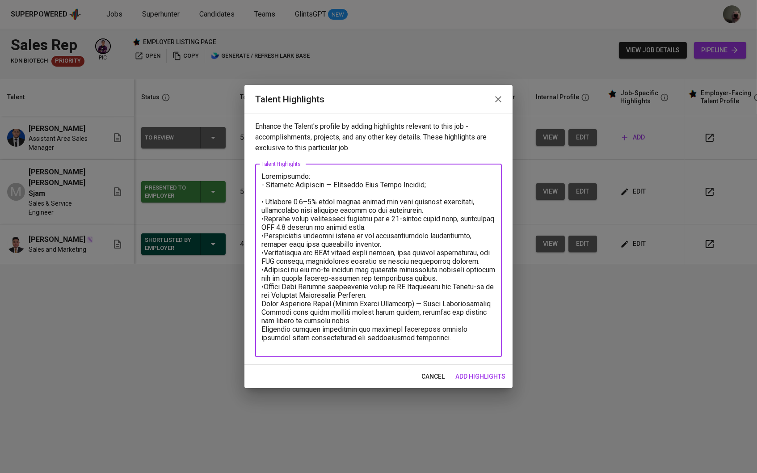
click at [393, 295] on textarea at bounding box center [379, 260] width 234 height 177
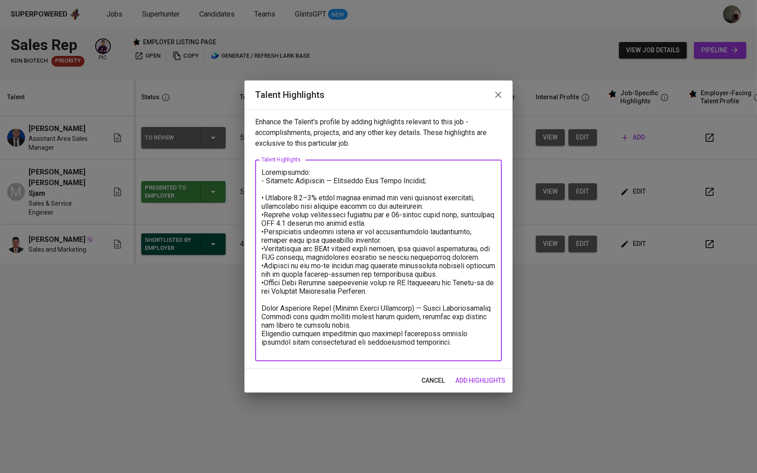
click at [457, 304] on textarea at bounding box center [379, 260] width 234 height 185
click at [394, 315] on textarea at bounding box center [379, 260] width 234 height 185
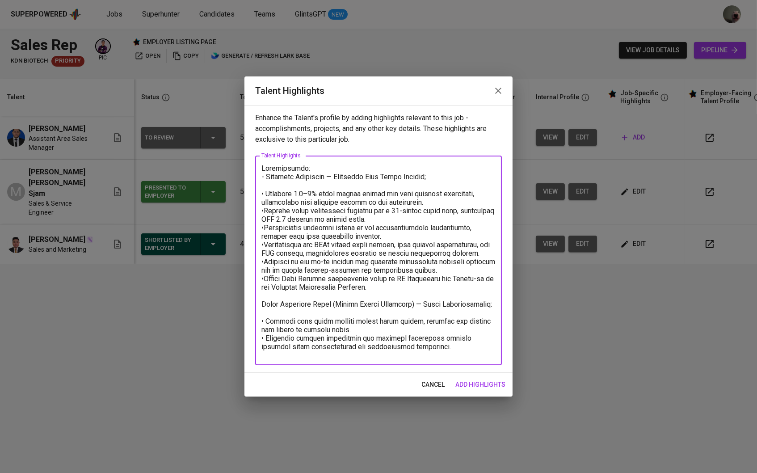
click at [266, 271] on textarea at bounding box center [379, 260] width 234 height 193
type textarea "Achievements: - Unilever Indonesia — Assistant Area Sales Manager; • Achieved 2…"
click at [488, 383] on span "add highlights" at bounding box center [481, 384] width 50 height 11
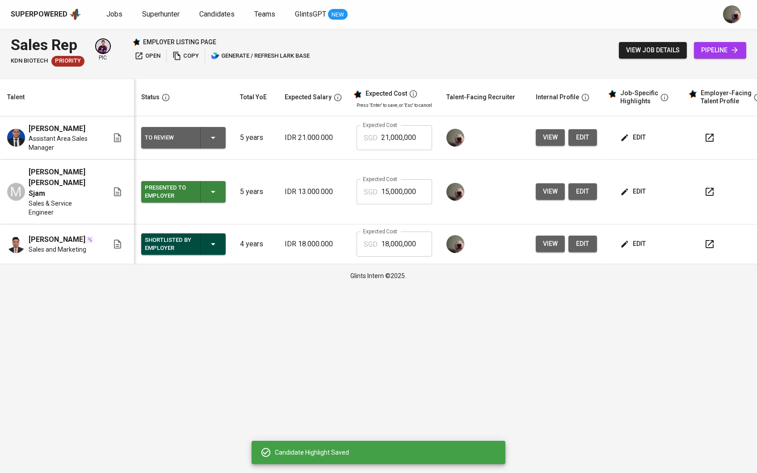
click at [638, 177] on td "edit" at bounding box center [644, 192] width 80 height 65
click at [638, 189] on button "edit" at bounding box center [634, 191] width 31 height 17
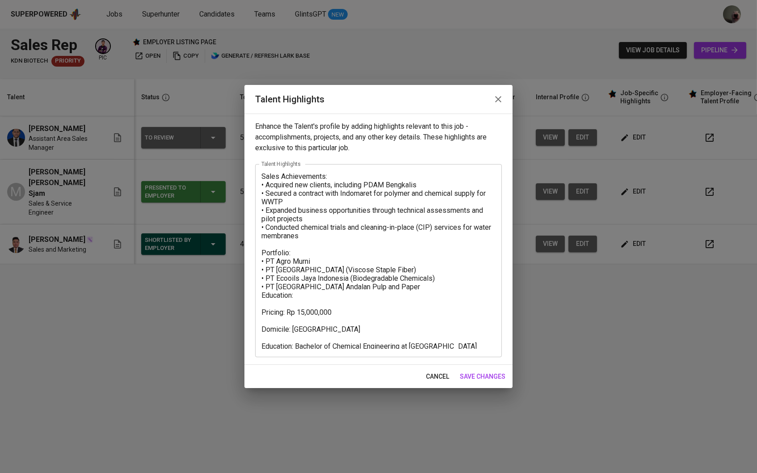
drag, startPoint x: 261, startPoint y: 309, endPoint x: 469, endPoint y: 330, distance: 209.8
click at [469, 330] on div "Sales Achievements: • Acquired new clients, including PDAM Bengkalis • Secured …" at bounding box center [378, 260] width 247 height 193
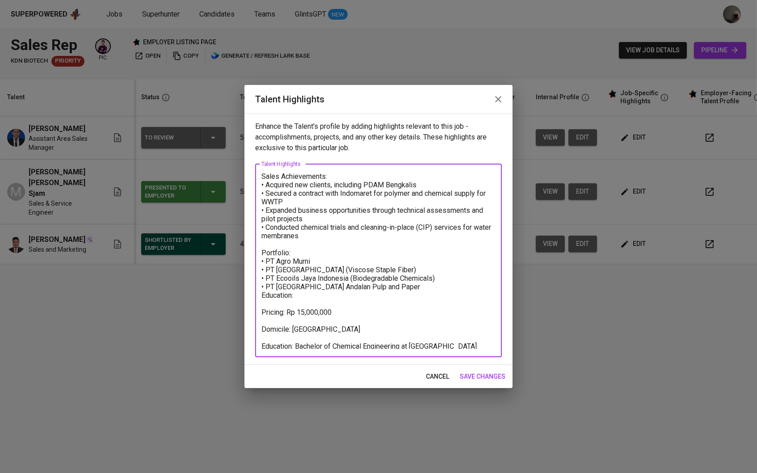
click at [268, 317] on textarea "Sales Achievements: • Acquired new clients, including PDAM Bengkalis • Secured …" at bounding box center [379, 260] width 234 height 177
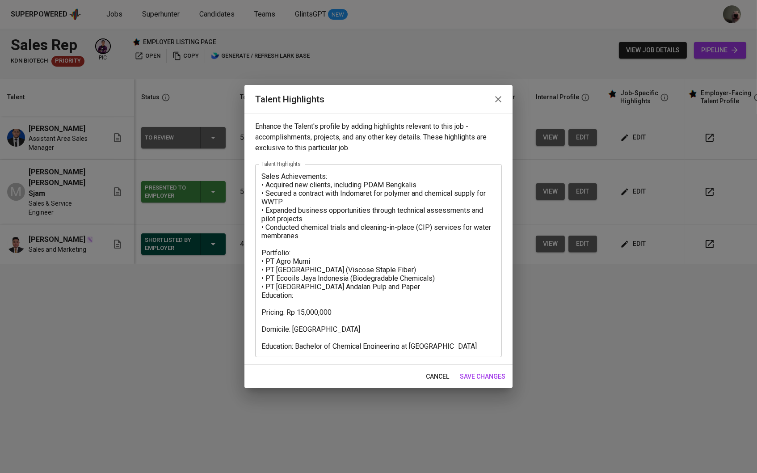
drag, startPoint x: 260, startPoint y: 309, endPoint x: 315, endPoint y: 325, distance: 57.2
click at [315, 325] on div "Sales Achievements: • Acquired new clients, including PDAM Bengkalis • Secured …" at bounding box center [378, 260] width 247 height 193
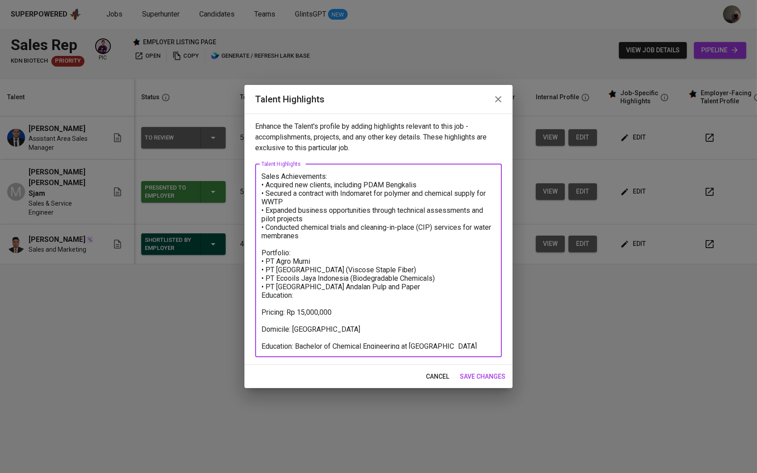
click at [281, 313] on textarea "Sales Achievements: • Acquired new clients, including PDAM Bengkalis • Secured …" at bounding box center [379, 260] width 234 height 177
drag, startPoint x: 263, startPoint y: 309, endPoint x: 490, endPoint y: 353, distance: 230.4
click at [490, 353] on div "Sales Achievements: • Acquired new clients, including PDAM Bengkalis • Secured …" at bounding box center [378, 260] width 247 height 193
click at [486, 375] on span "save changes" at bounding box center [483, 376] width 46 height 11
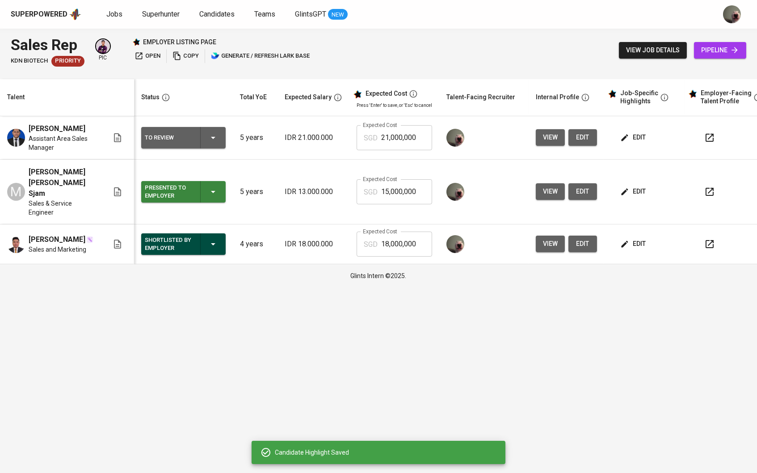
click at [646, 143] on span "edit" at bounding box center [634, 137] width 24 height 11
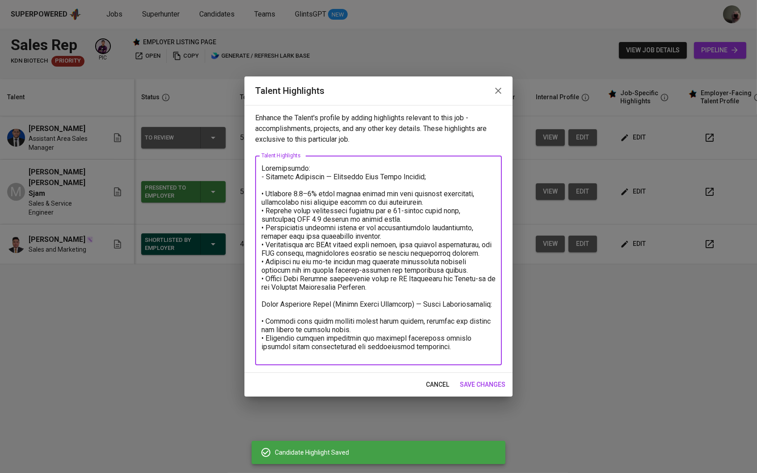
click at [432, 356] on textarea at bounding box center [379, 260] width 234 height 193
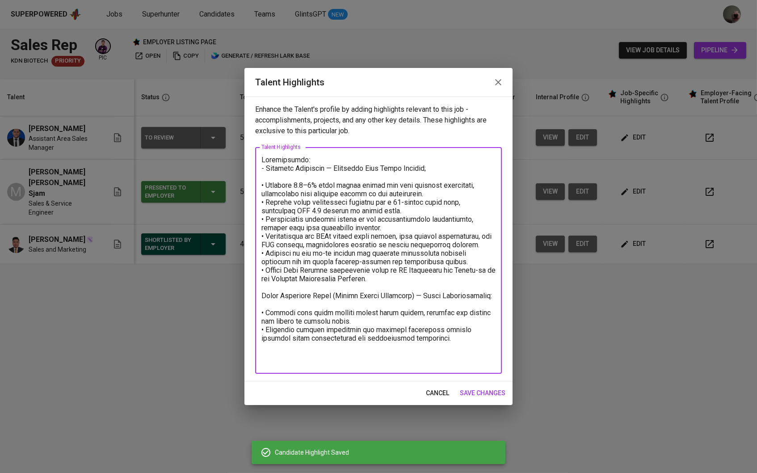
paste textarea "Pricing: Rp 15,000,000 Domicile: Riau Education: Bachelor of Chemical Engineeri…"
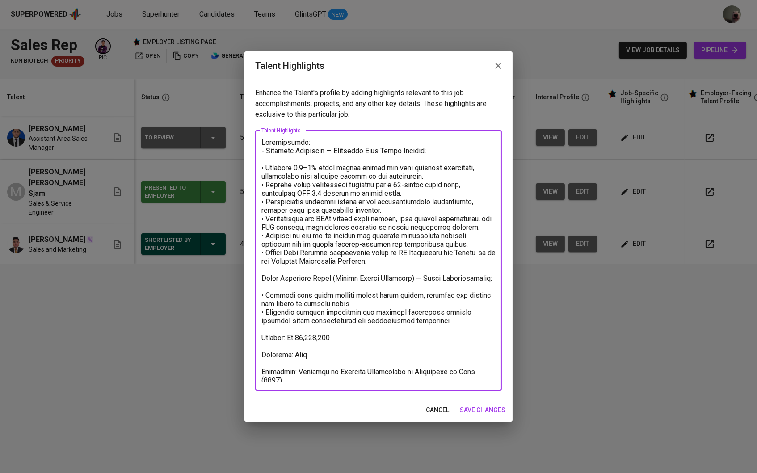
drag, startPoint x: 337, startPoint y: 345, endPoint x: 299, endPoint y: 346, distance: 38.5
click at [299, 346] on textarea at bounding box center [379, 261] width 234 height 244
drag, startPoint x: 318, startPoint y: 361, endPoint x: 293, endPoint y: 361, distance: 25.5
click at [293, 361] on textarea at bounding box center [379, 261] width 234 height 244
drag, startPoint x: 493, startPoint y: 375, endPoint x: 298, endPoint y: 380, distance: 194.5
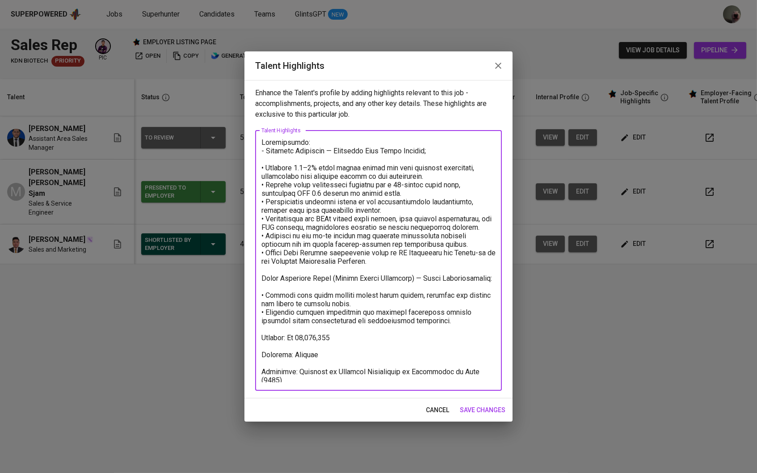
click at [298, 380] on textarea at bounding box center [379, 261] width 234 height 244
paste textarea "UNIVERSITAS TRISAKTI"
paste textarea "Bachelor, Marketing Management"
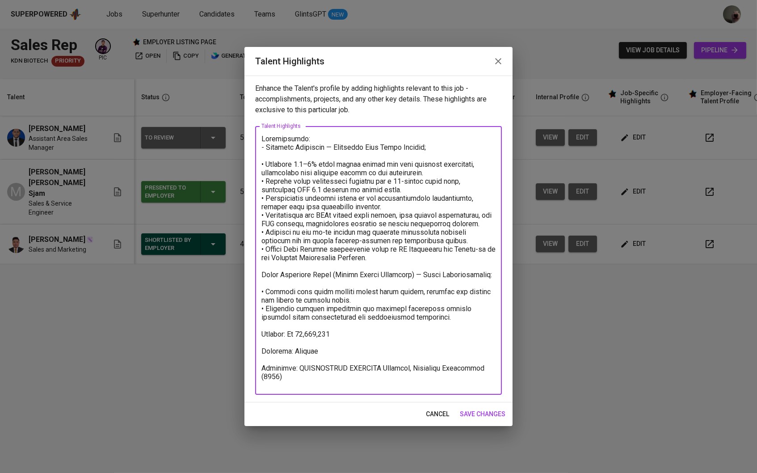
type textarea "Achievements: - Unilever Indonesia — Assistant Area Sales Manager; • Achieved 2…"
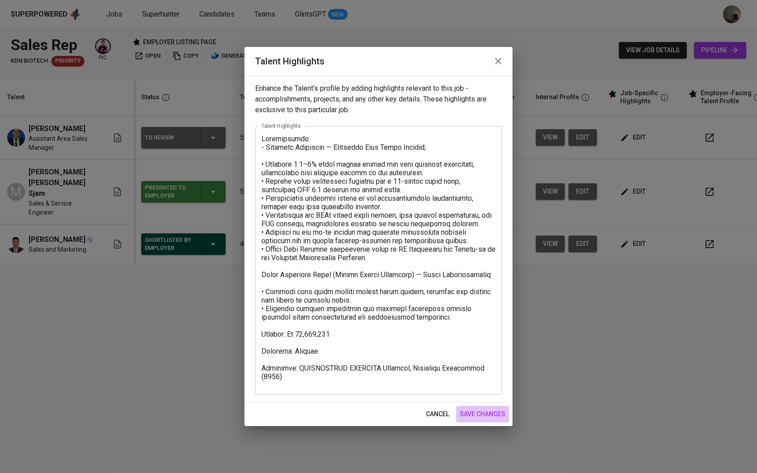
click at [468, 415] on span "save changes" at bounding box center [483, 414] width 46 height 11
